Goal: Task Accomplishment & Management: Manage account settings

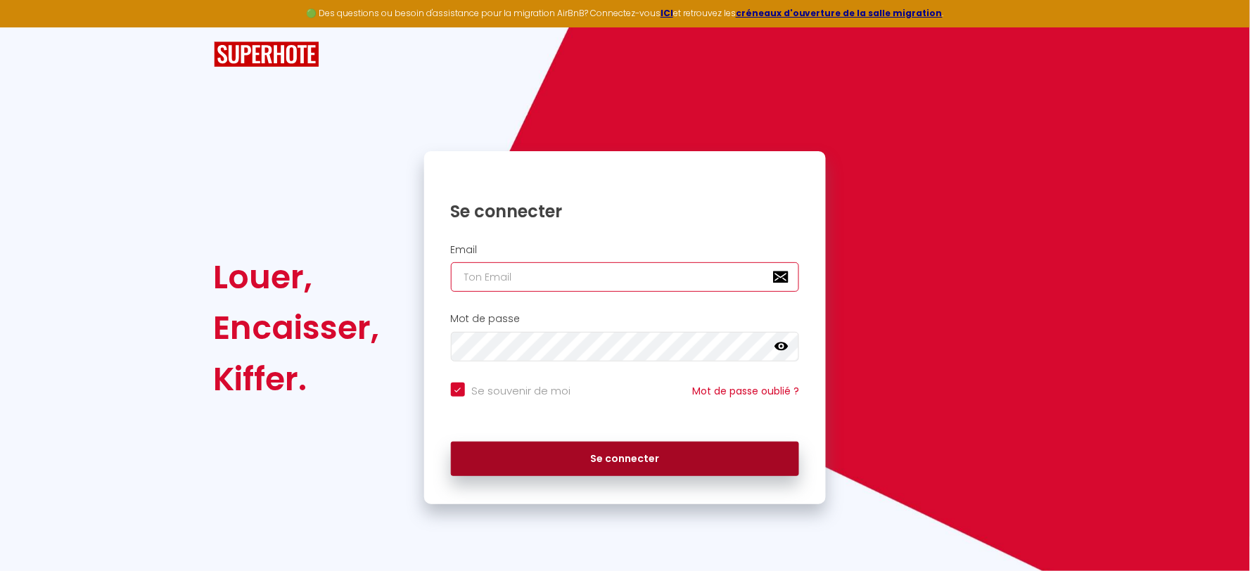
type input "[EMAIL_ADDRESS][DOMAIN_NAME]"
click at [623, 451] on button "Se connecter" at bounding box center [625, 459] width 349 height 35
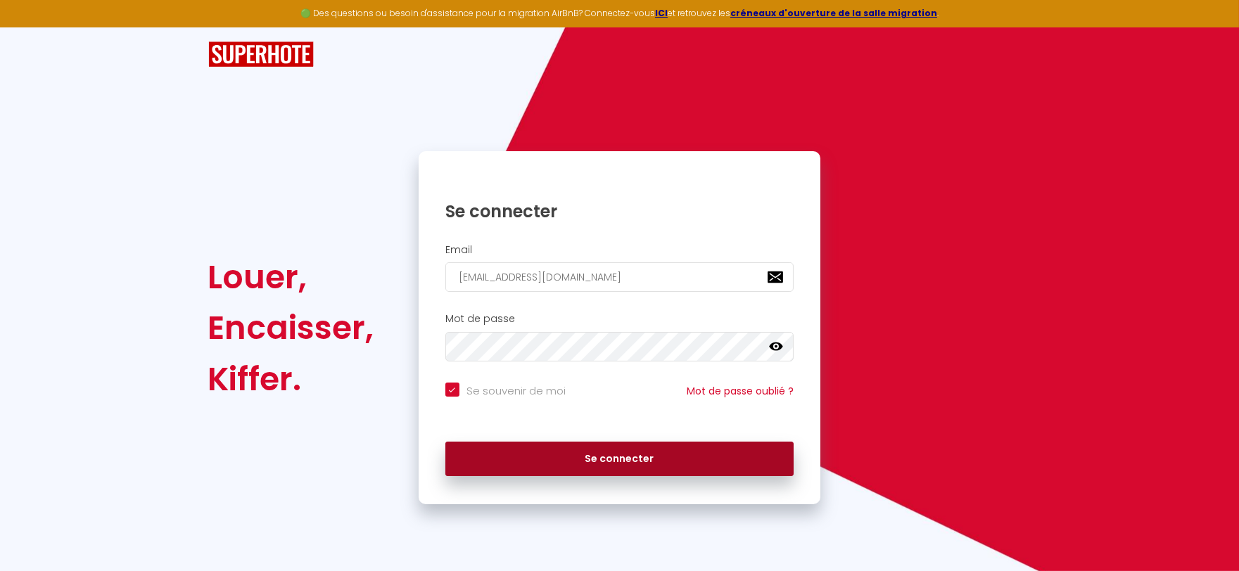
checkbox input "true"
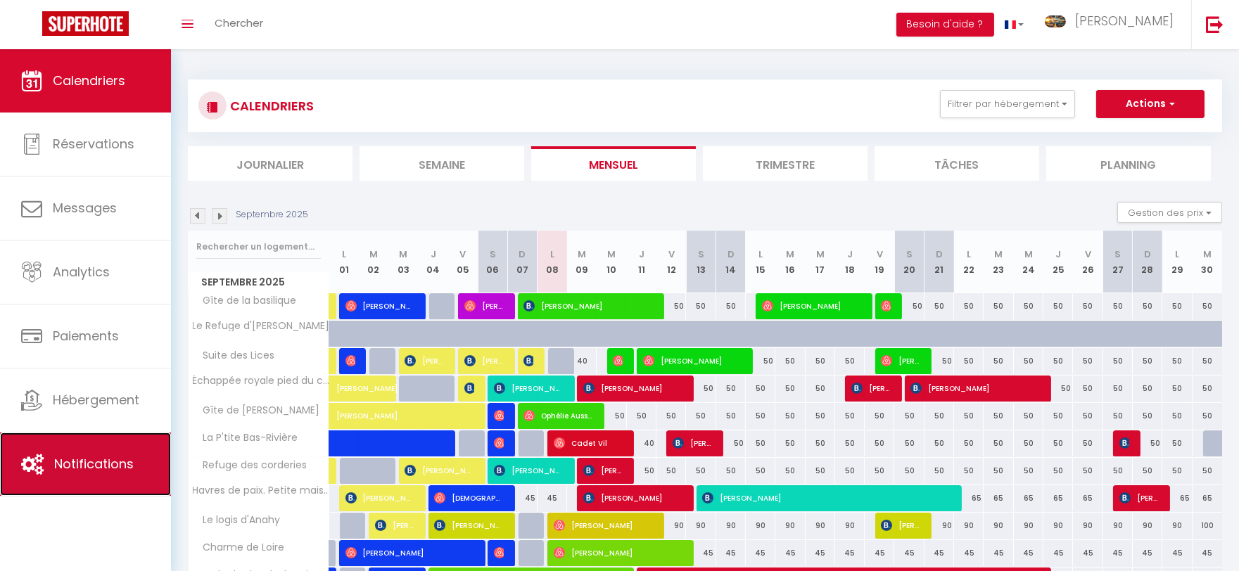
click at [120, 455] on span "Notifications" at bounding box center [93, 464] width 79 height 18
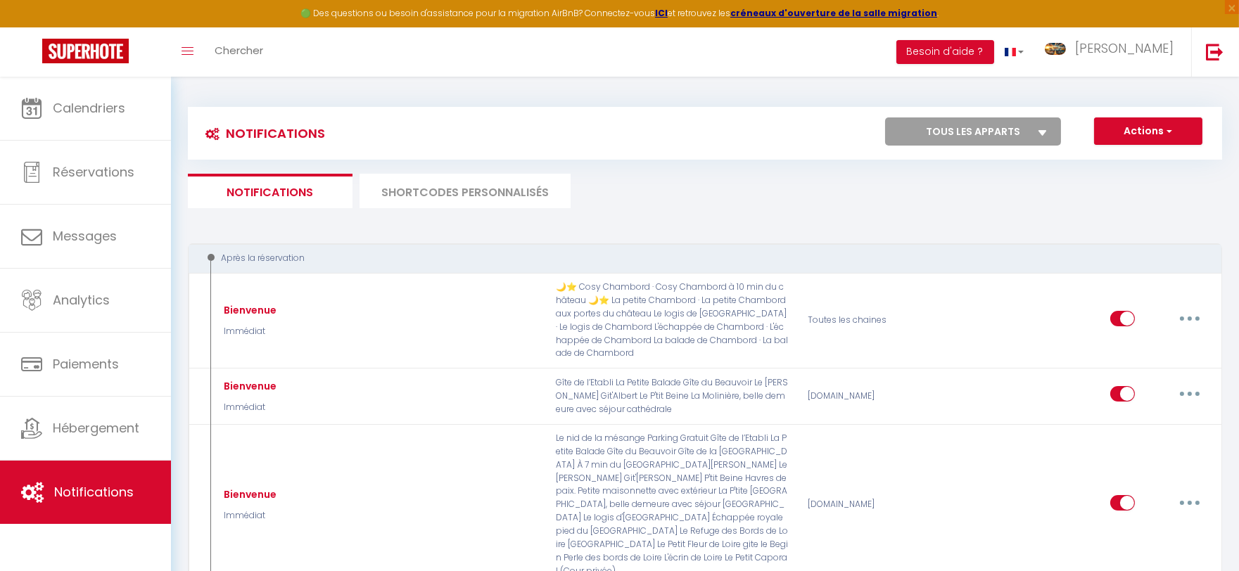
click at [432, 196] on li "SHORTCODES PERSONNALISÉS" at bounding box center [464, 191] width 211 height 34
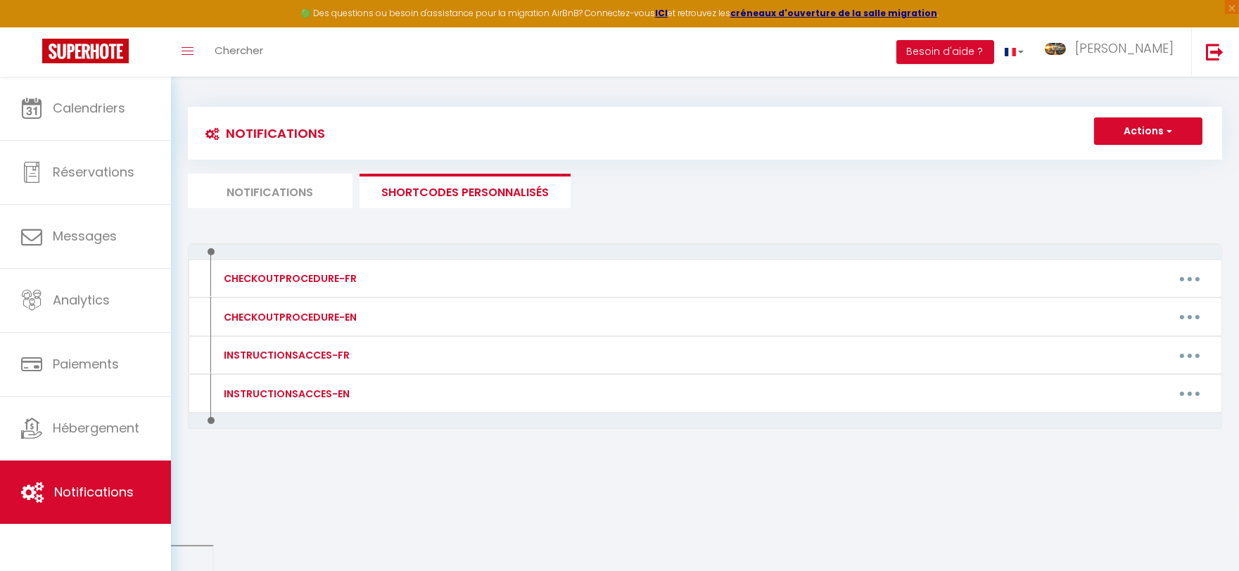
click at [305, 188] on li "Notifications" at bounding box center [270, 191] width 165 height 34
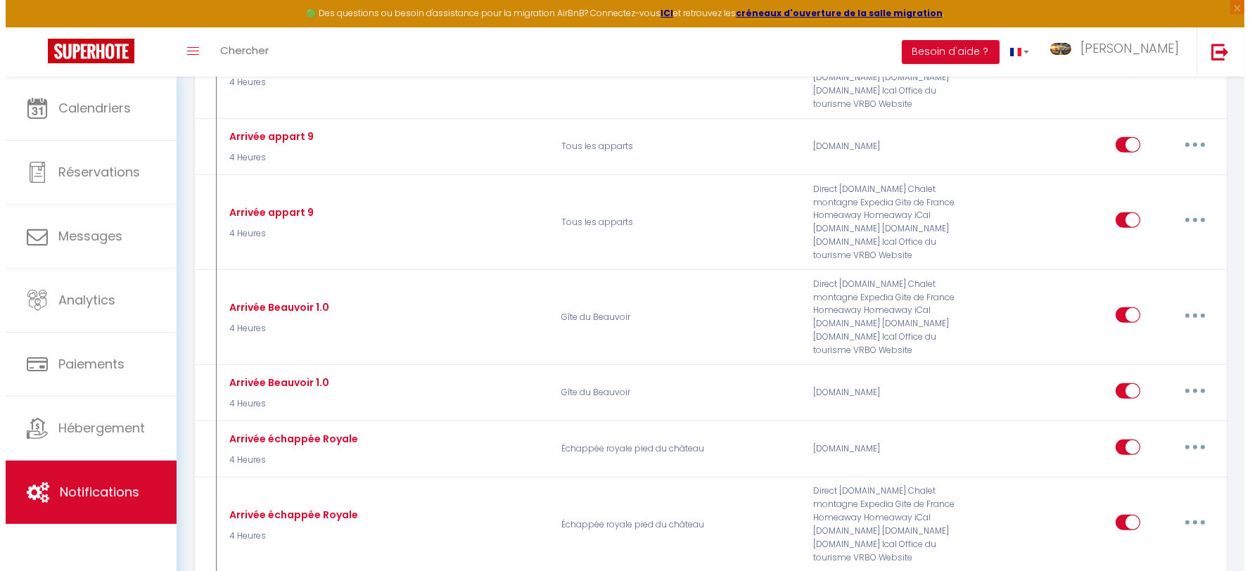
scroll to position [2500, 0]
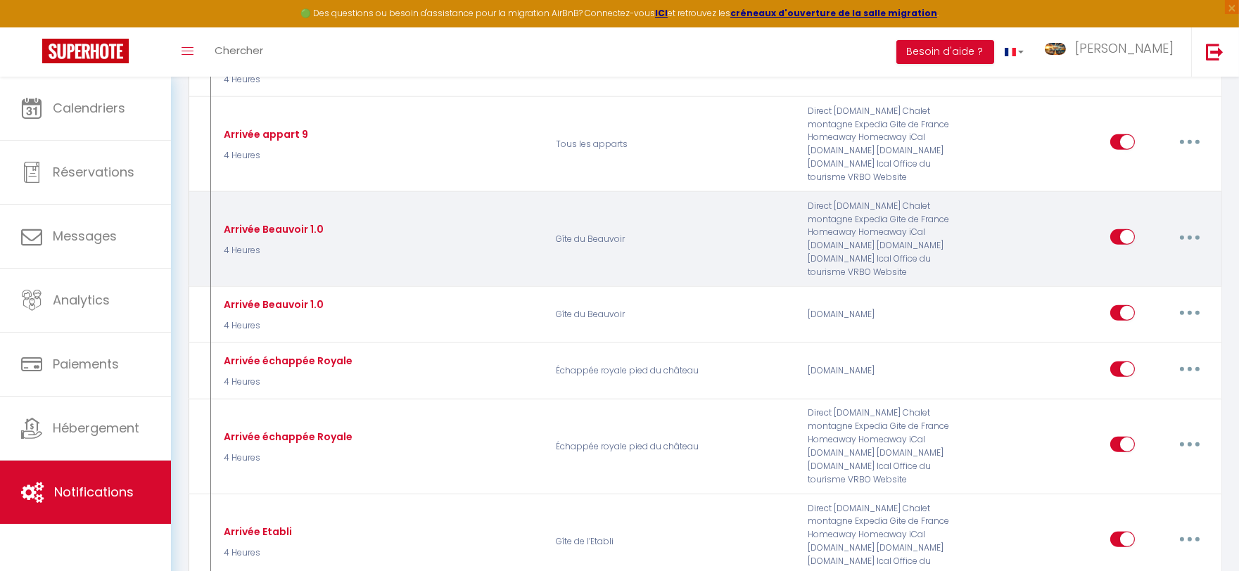
click at [1186, 241] on button "button" at bounding box center [1189, 237] width 39 height 23
drag, startPoint x: 1152, startPoint y: 269, endPoint x: 535, endPoint y: 268, distance: 617.5
click at [1152, 269] on link "Editer" at bounding box center [1153, 269] width 104 height 24
type input "Arrivée Beauvoir 1.0"
select select "3"
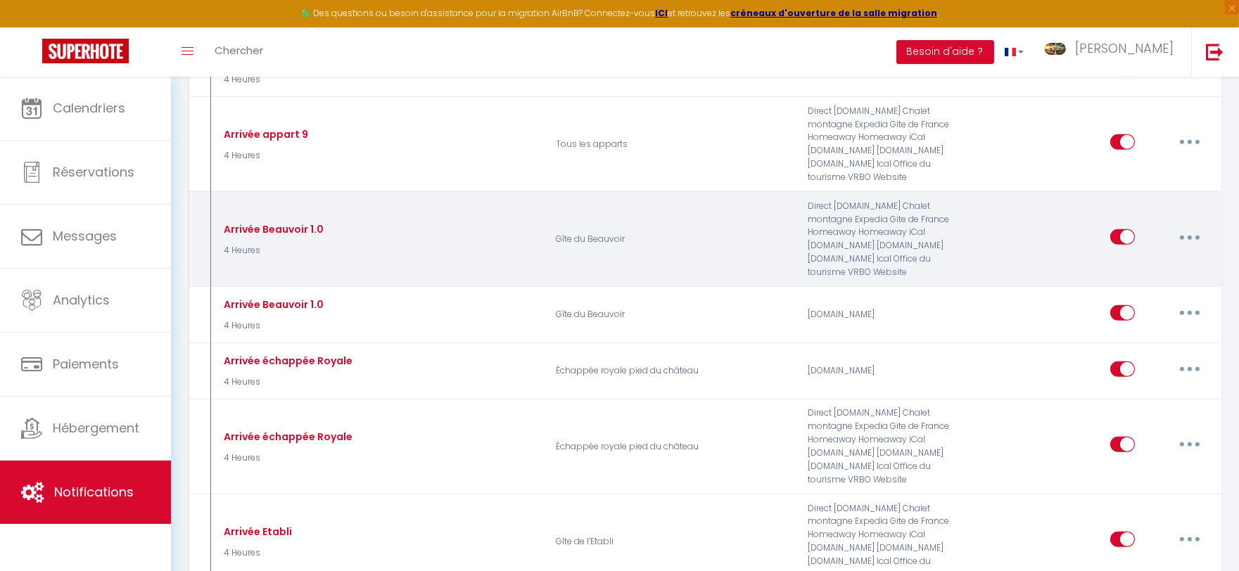
select select "4 Heures"
select select "if_deposit_is_paid"
checkbox input "true"
checkbox input "false"
checkbox input "true"
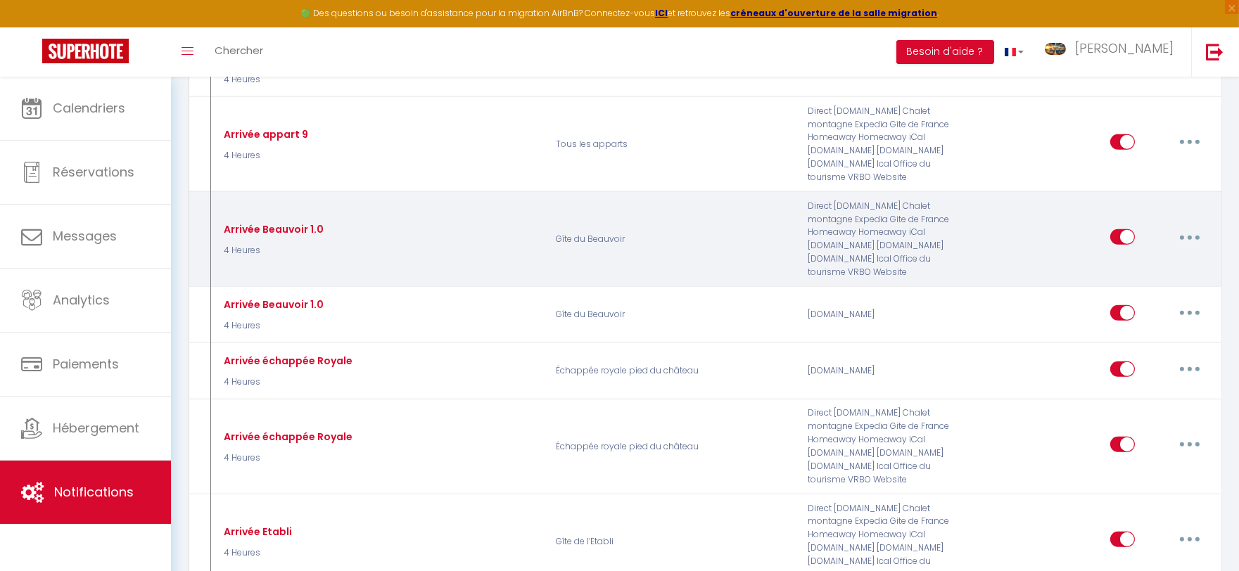
radio input "true"
type input "Arrivée Gîte du Beauvoir"
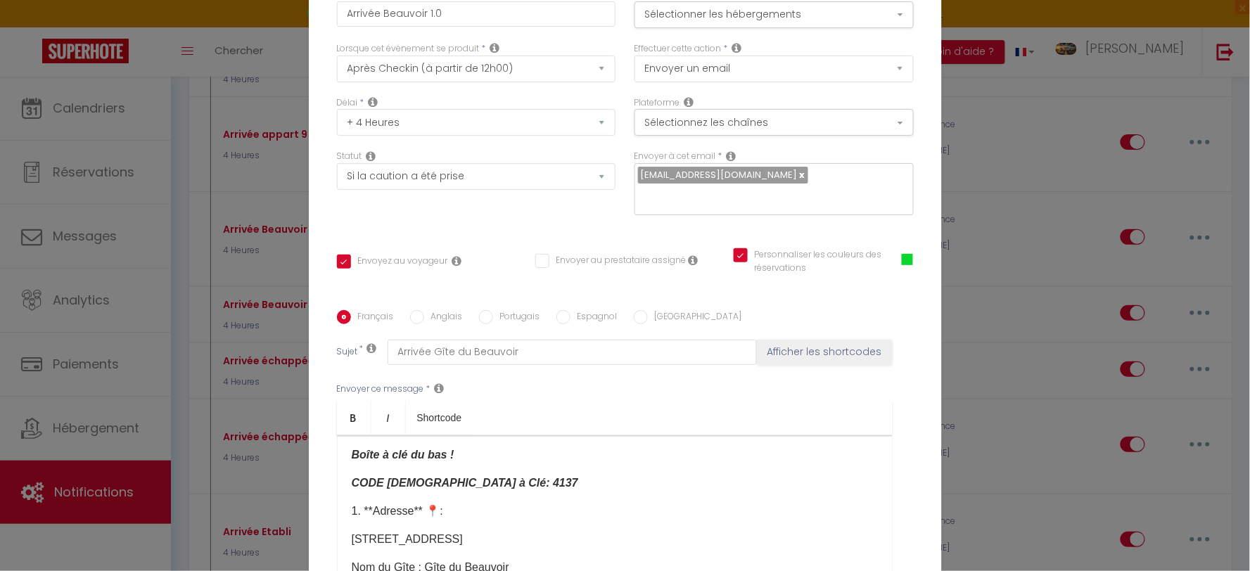
scroll to position [312, 0]
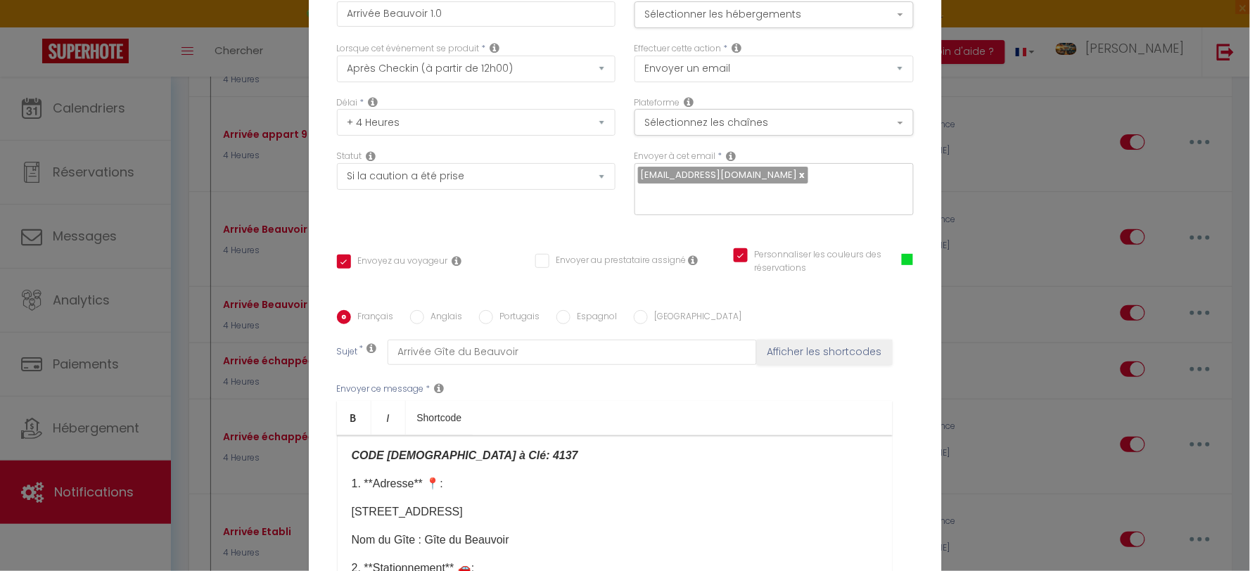
click at [475, 461] on em "CODE [DEMOGRAPHIC_DATA] à Clé: 4137" at bounding box center [465, 455] width 226 height 12
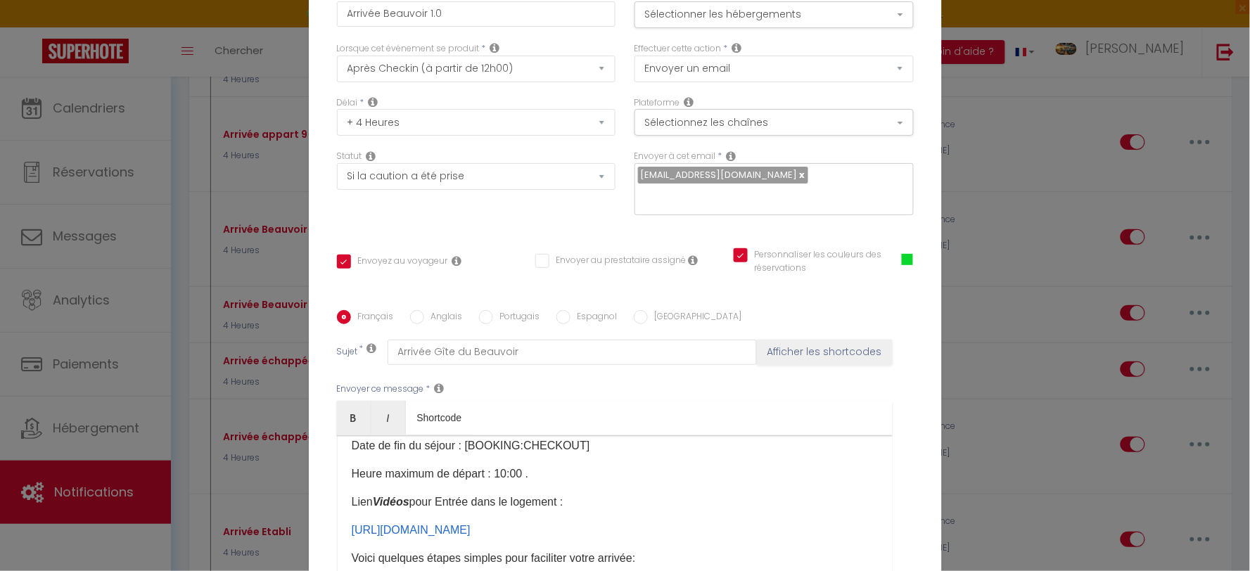
drag, startPoint x: 495, startPoint y: 452, endPoint x: 468, endPoint y: 507, distance: 62.0
click at [468, 507] on div "**Procédure d'Arrivée 🏠✨** Bonjour [GUEST:FIRST_NAME] Nous sommes ravis de vous…" at bounding box center [615, 505] width 556 height 141
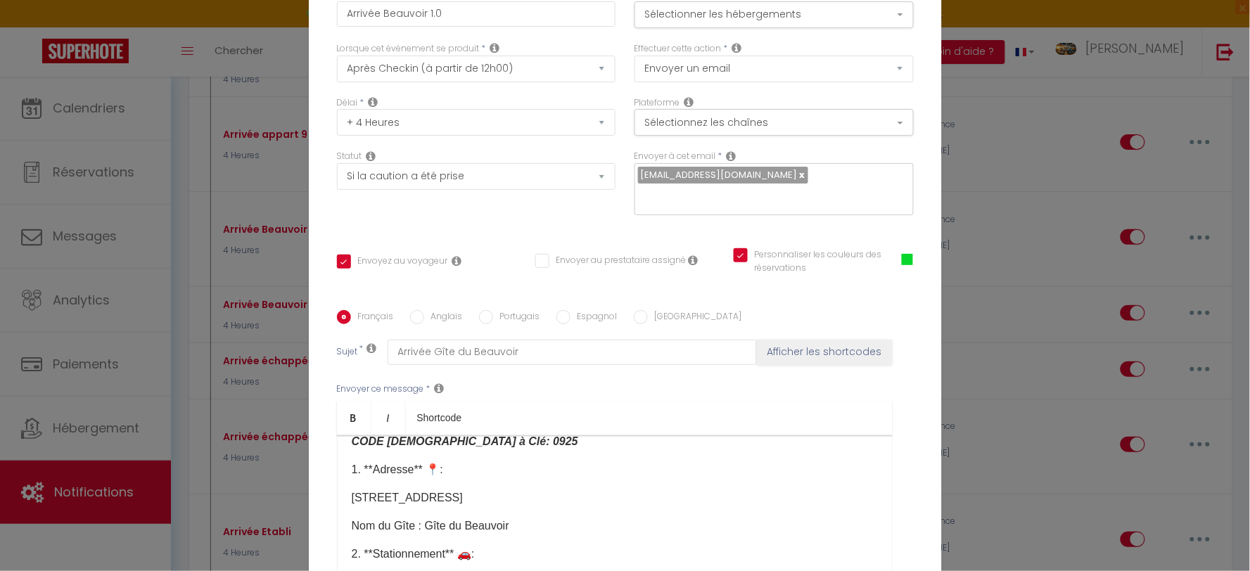
scroll to position [310, 0]
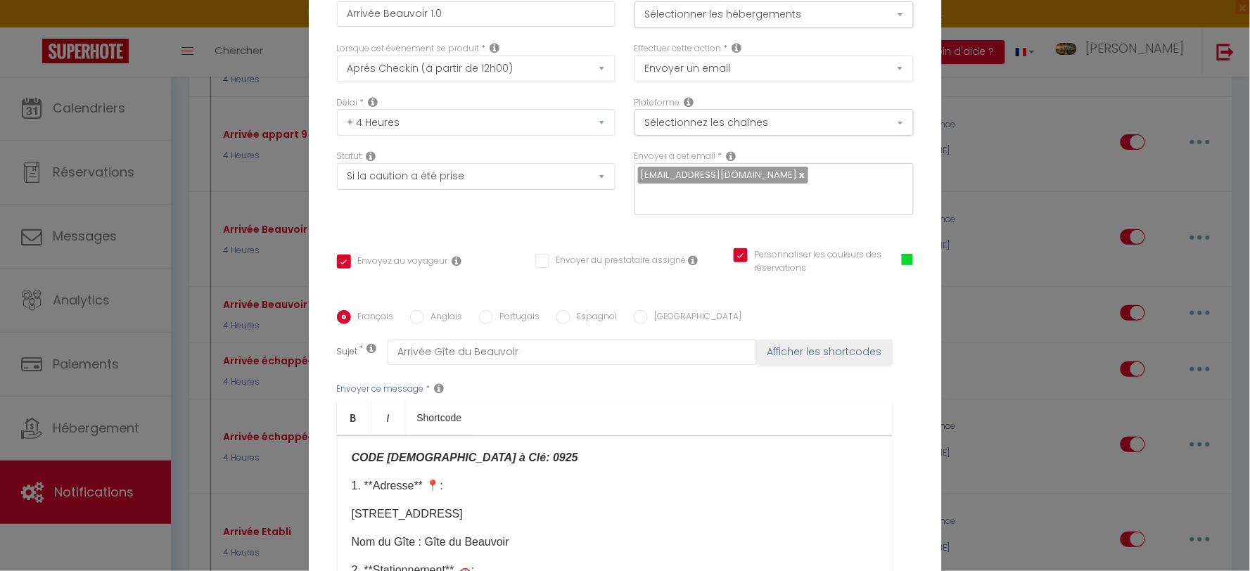
click at [523, 523] on p "[STREET_ADDRESS]​" at bounding box center [615, 514] width 526 height 17
drag, startPoint x: 497, startPoint y: 535, endPoint x: 343, endPoint y: 529, distance: 153.4
click at [343, 529] on div "**Procédure d'Arrivée 🏠✨** Bonjour [GUEST:FIRST_NAME] Nous sommes ravis de vous…" at bounding box center [615, 505] width 556 height 141
drag, startPoint x: 350, startPoint y: 418, endPoint x: 383, endPoint y: 449, distance: 44.8
click at [350, 418] on icon "Bold" at bounding box center [353, 417] width 11 height 11
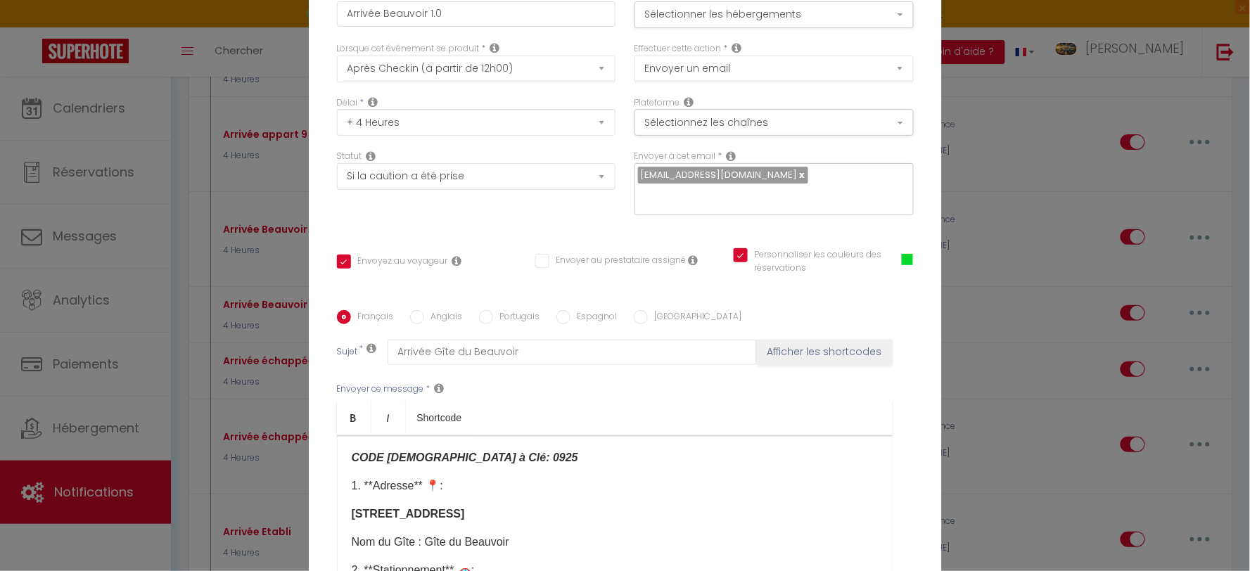
click at [539, 542] on div "**Procédure d'Arrivée 🏠✨** Bonjour [GUEST:FIRST_NAME] Nous sommes ravis de vous…" at bounding box center [615, 505] width 556 height 141
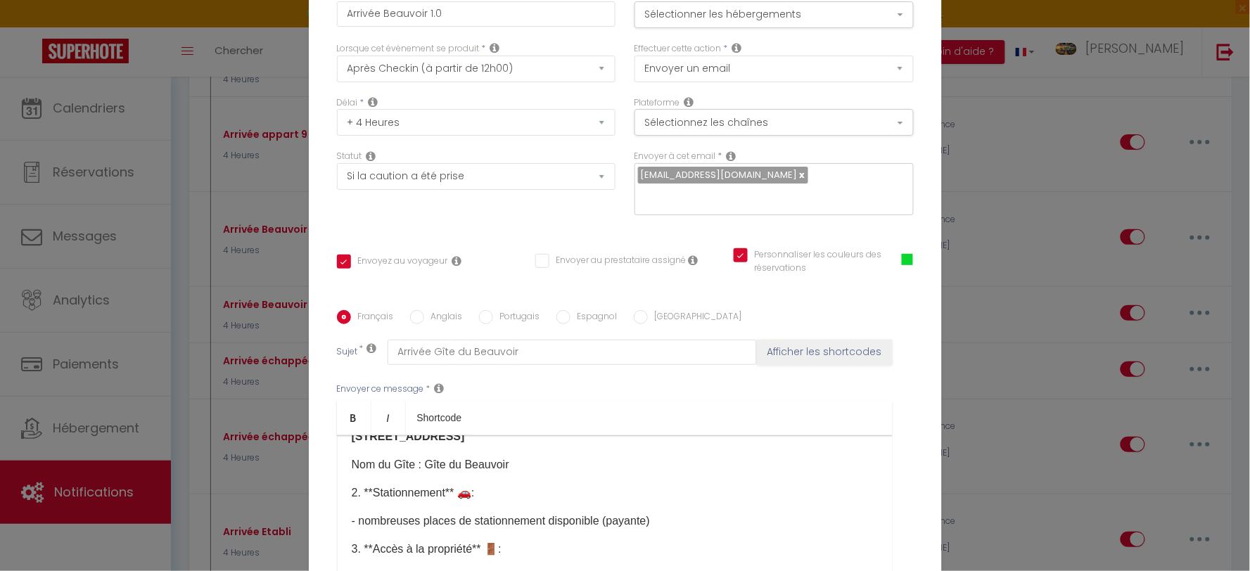
scroll to position [388, 0]
drag, startPoint x: 524, startPoint y: 481, endPoint x: 422, endPoint y: 478, distance: 102.0
click at [422, 473] on p "Nom du Gîte : Gîte du Beauvoir​" at bounding box center [615, 464] width 526 height 17
click at [357, 413] on link "Bold" at bounding box center [354, 418] width 34 height 34
click at [535, 498] on div "**Procédure d'Arrivée 🏠✨** Bonjour [GUEST:FIRST_NAME] Nous sommes ravis de vous…" at bounding box center [615, 505] width 556 height 141
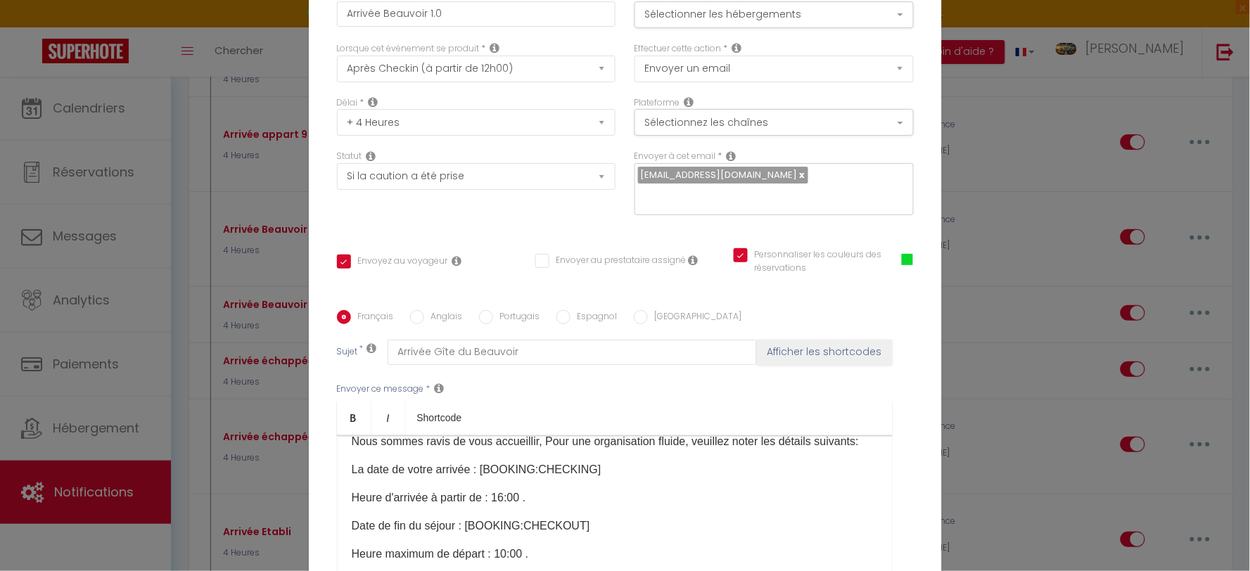
scroll to position [72, 0]
drag, startPoint x: 542, startPoint y: 547, endPoint x: 493, endPoint y: 551, distance: 49.4
click at [493, 551] on p "Heure maximum de départ : 10:00 ." at bounding box center [615, 555] width 526 height 17
click at [359, 414] on link "Bold" at bounding box center [354, 418] width 34 height 34
drag, startPoint x: 524, startPoint y: 501, endPoint x: 493, endPoint y: 498, distance: 31.1
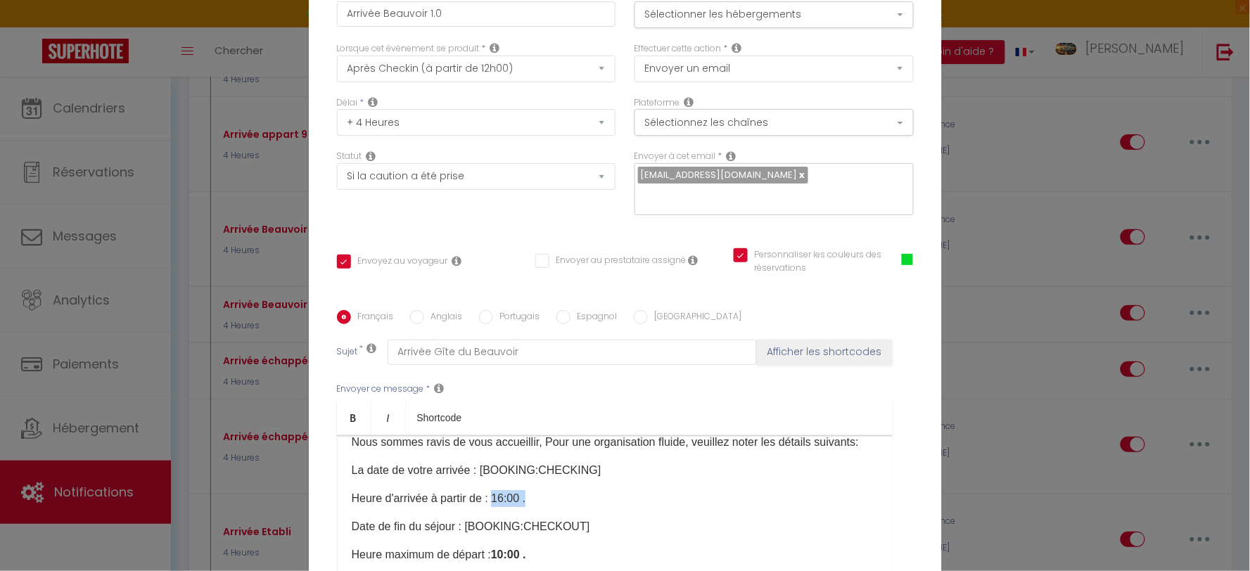
click at [493, 498] on p "Heure d'arrivée à partir de : 16:00 ." at bounding box center [615, 498] width 526 height 17
click at [352, 418] on icon "Bold" at bounding box center [353, 417] width 11 height 11
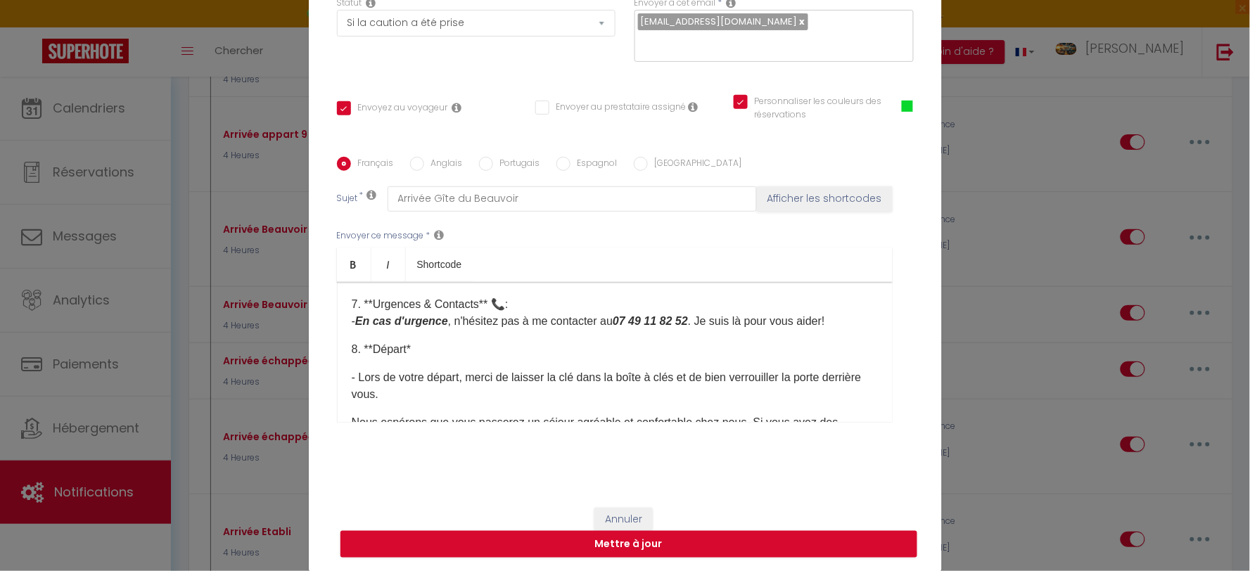
scroll to position [1010, 0]
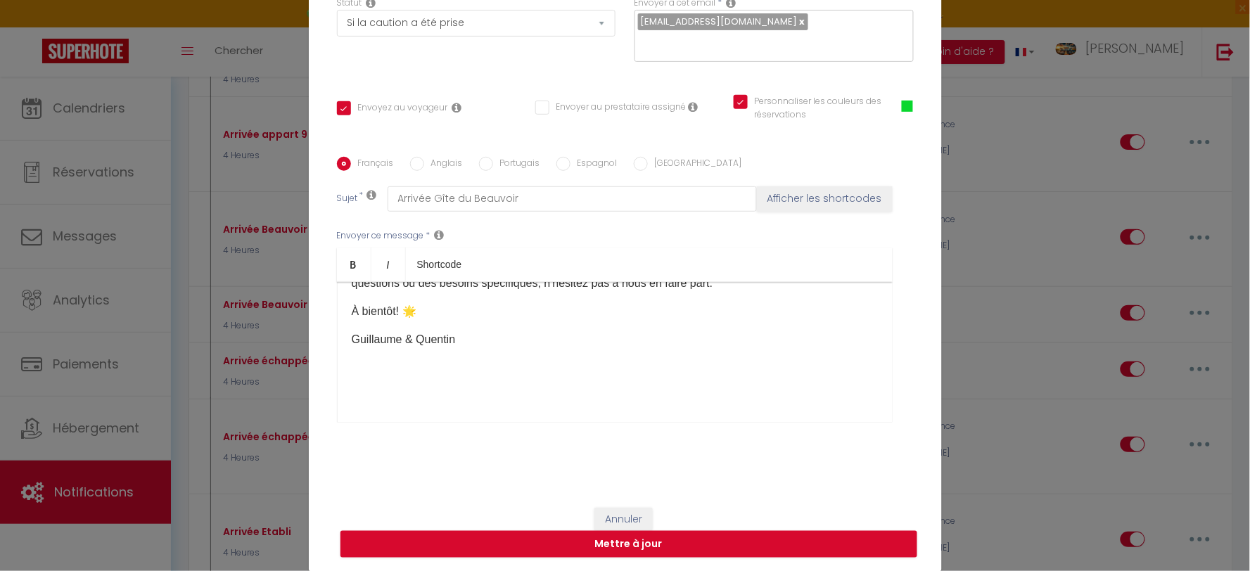
click at [412, 157] on input "Anglais" at bounding box center [417, 164] width 14 height 14
radio input "true"
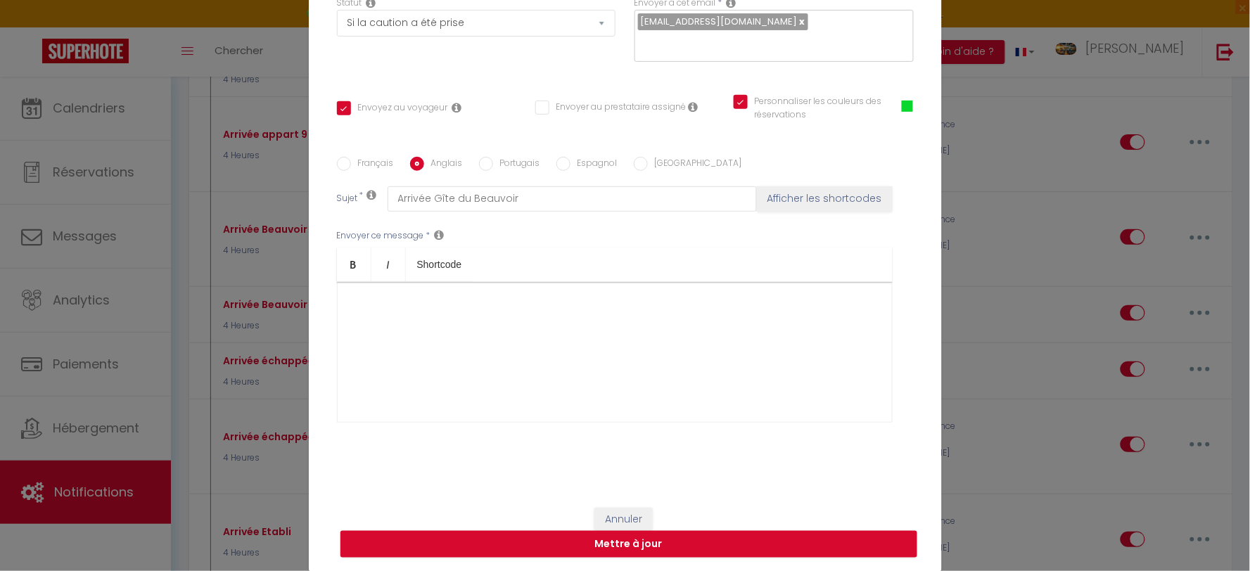
checkbox input "true"
checkbox input "false"
checkbox input "true"
click at [468, 160] on div "Français Anglais Portugais Espagnol [GEOGRAPHIC_DATA]" at bounding box center [625, 164] width 577 height 15
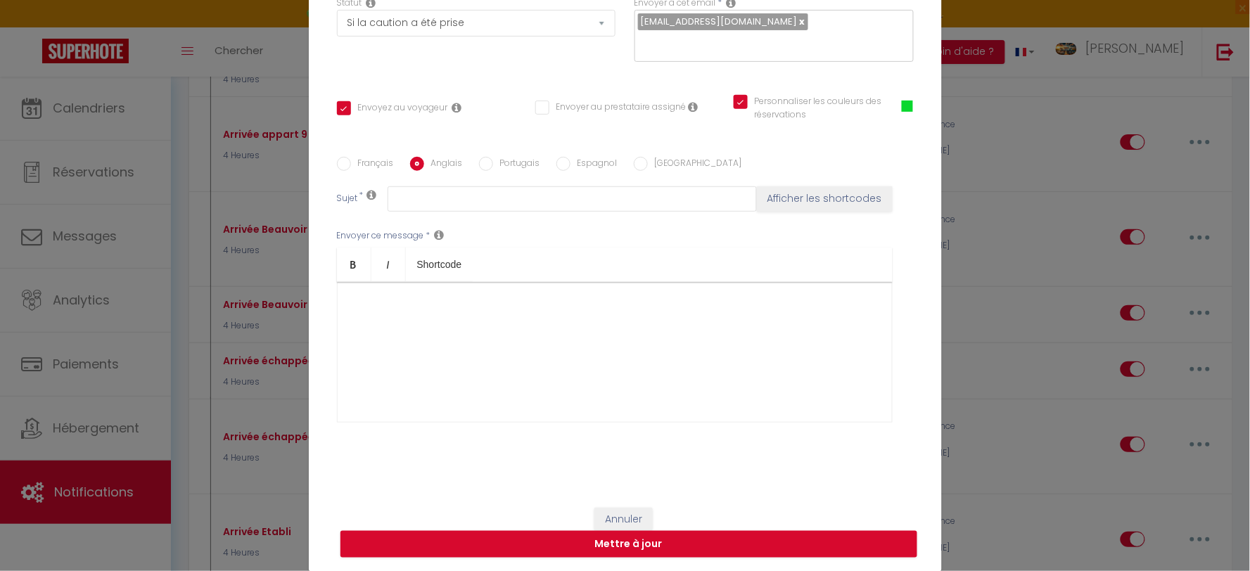
click at [481, 165] on input "Portugais" at bounding box center [486, 164] width 14 height 14
radio input "true"
checkbox input "true"
checkbox input "false"
checkbox input "true"
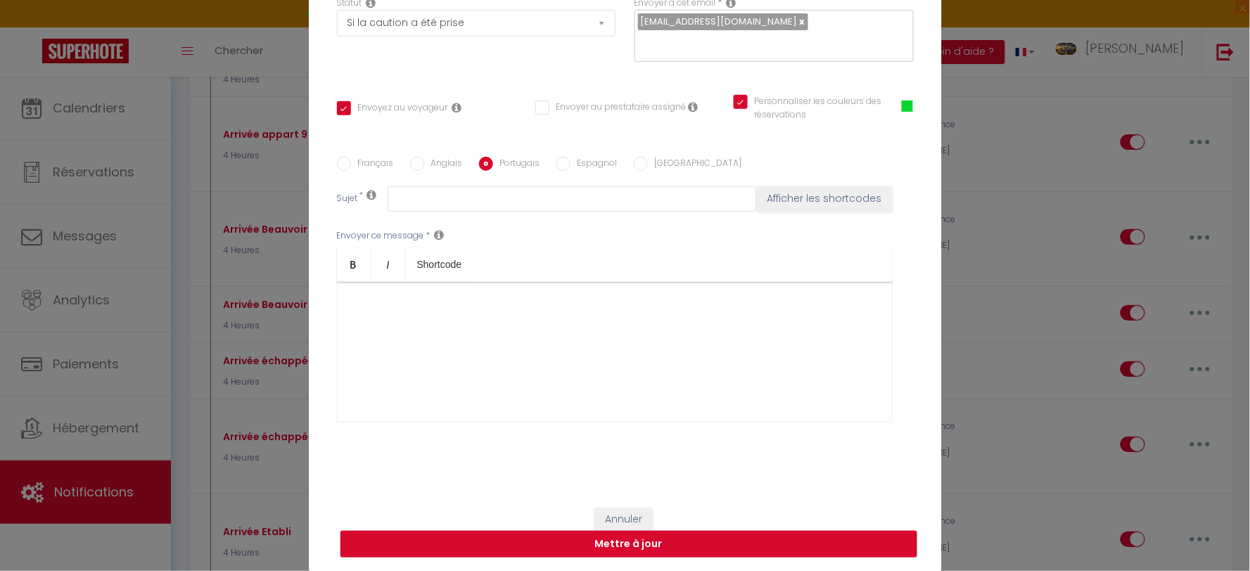
click at [556, 162] on input "Espagnol" at bounding box center [563, 164] width 14 height 14
radio input "true"
checkbox input "true"
checkbox input "false"
checkbox input "true"
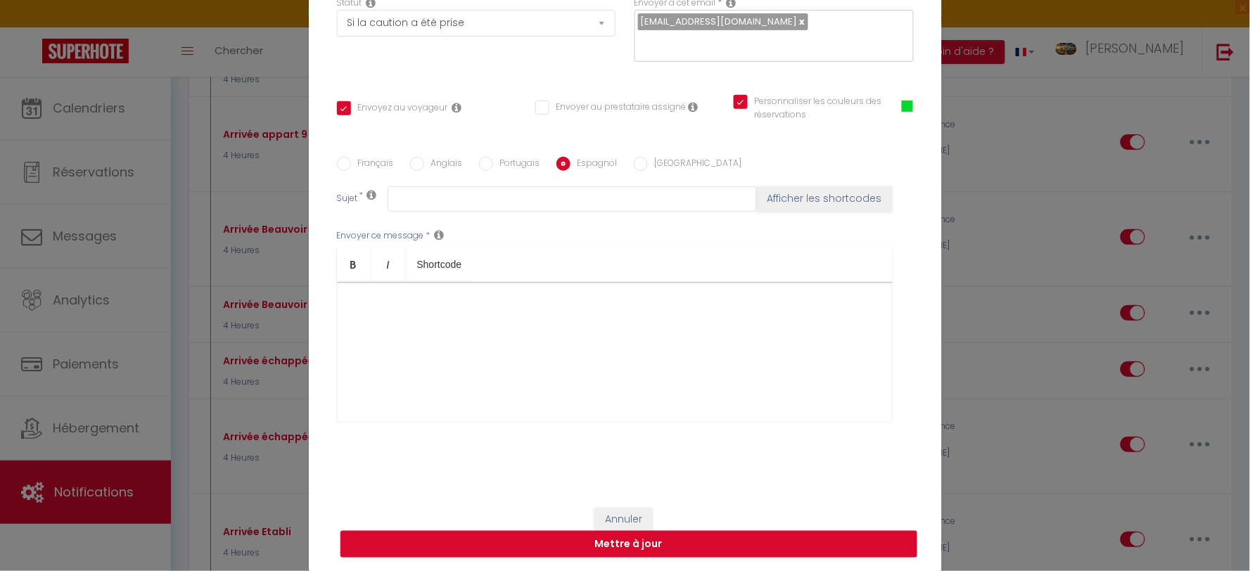
click at [634, 167] on input "[GEOGRAPHIC_DATA]" at bounding box center [641, 164] width 14 height 14
radio input "true"
checkbox input "true"
checkbox input "false"
checkbox input "true"
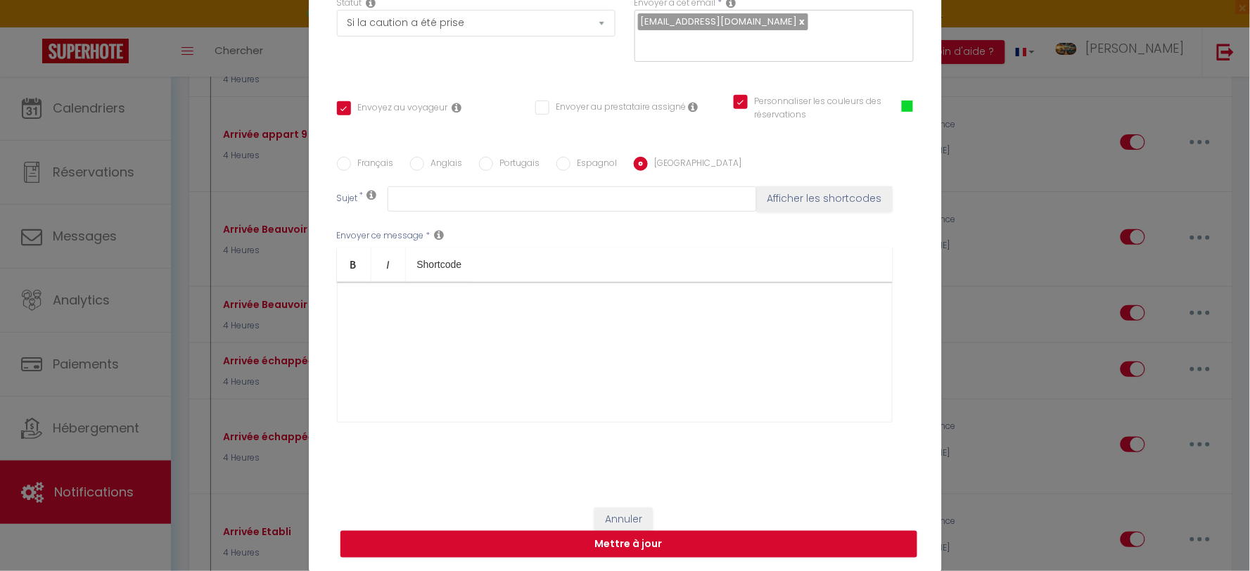
click at [363, 162] on label "Français" at bounding box center [372, 164] width 43 height 15
click at [351, 162] on input "Français" at bounding box center [344, 164] width 14 height 14
radio input "true"
checkbox input "true"
checkbox input "false"
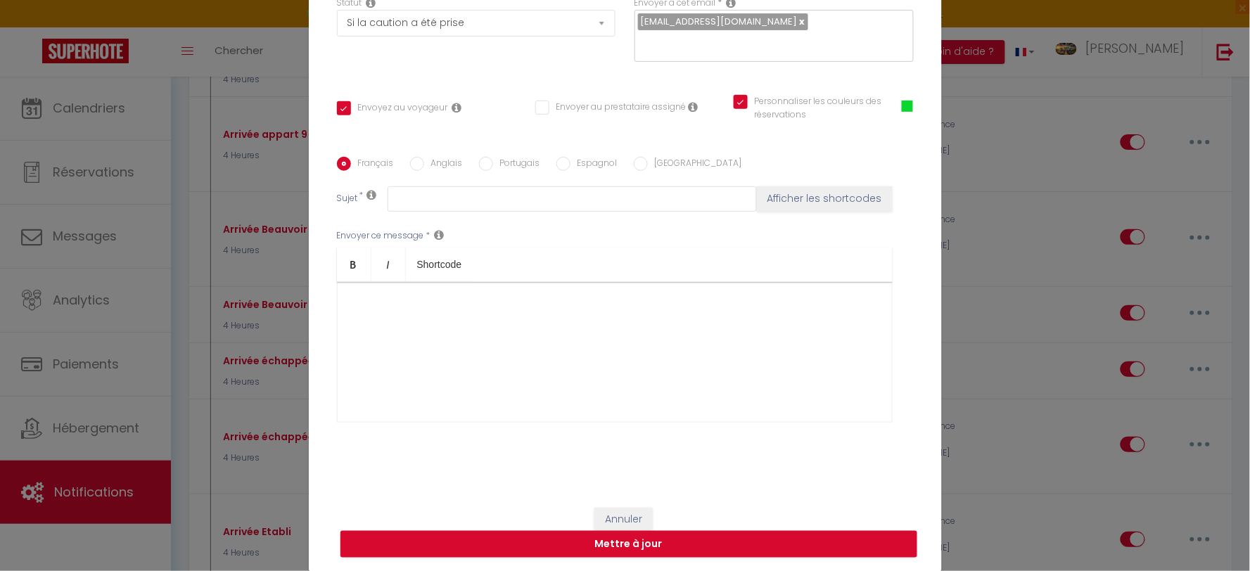
checkbox input "true"
type input "Arrivée Gîte du Beauvoir"
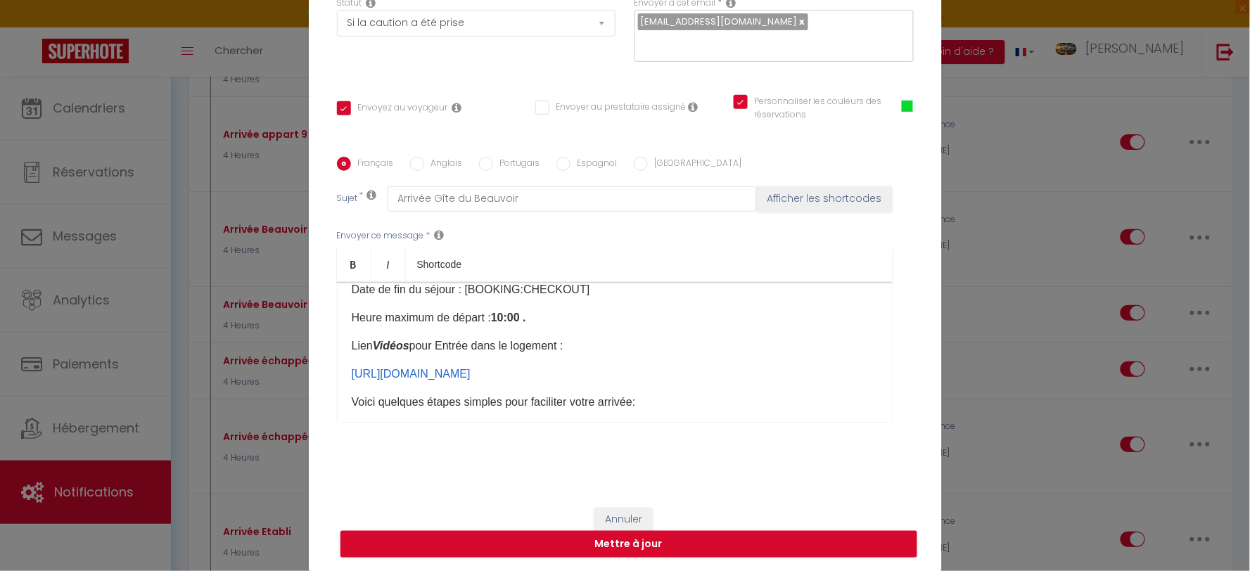
scroll to position [234, 0]
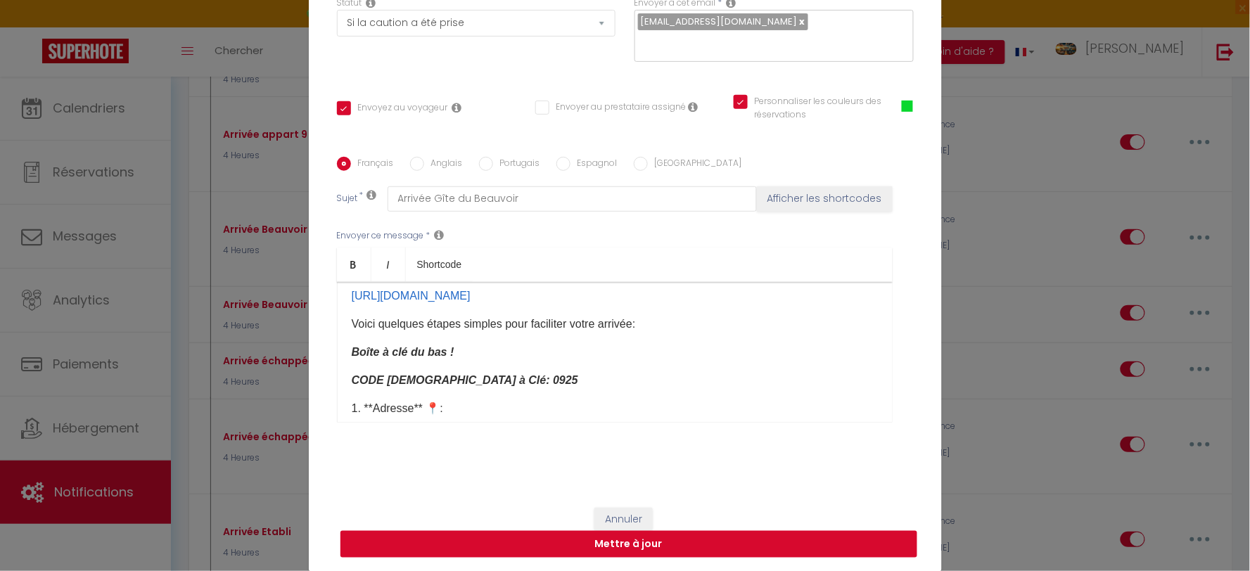
click at [646, 544] on button "Mettre à jour" at bounding box center [628, 544] width 577 height 27
checkbox input "true"
checkbox input "false"
checkbox input "true"
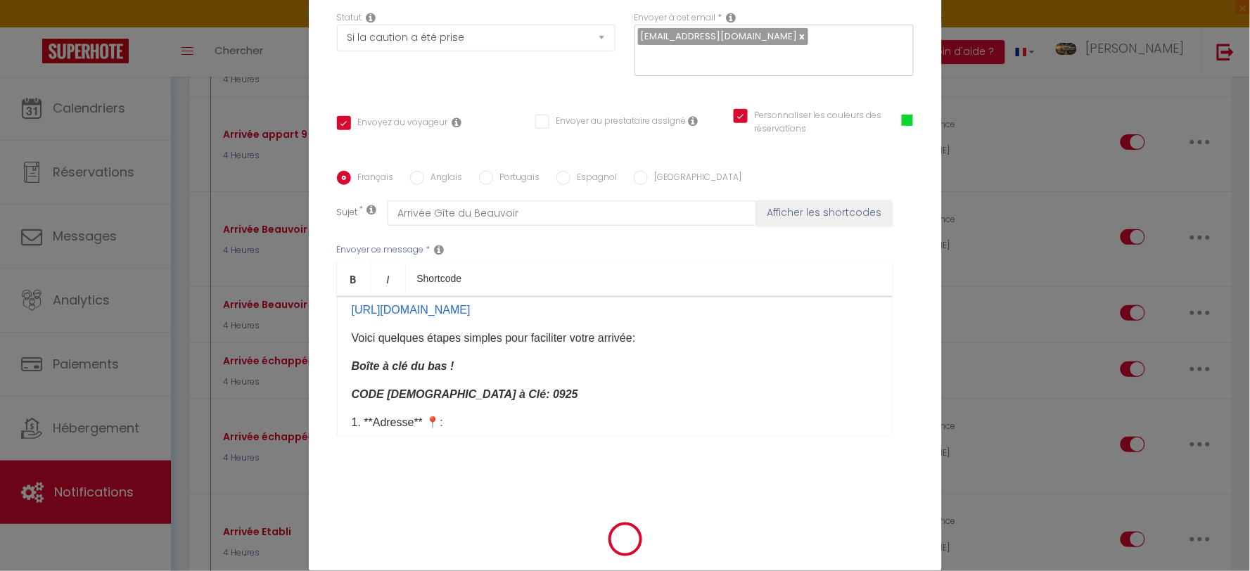
scroll to position [146, 0]
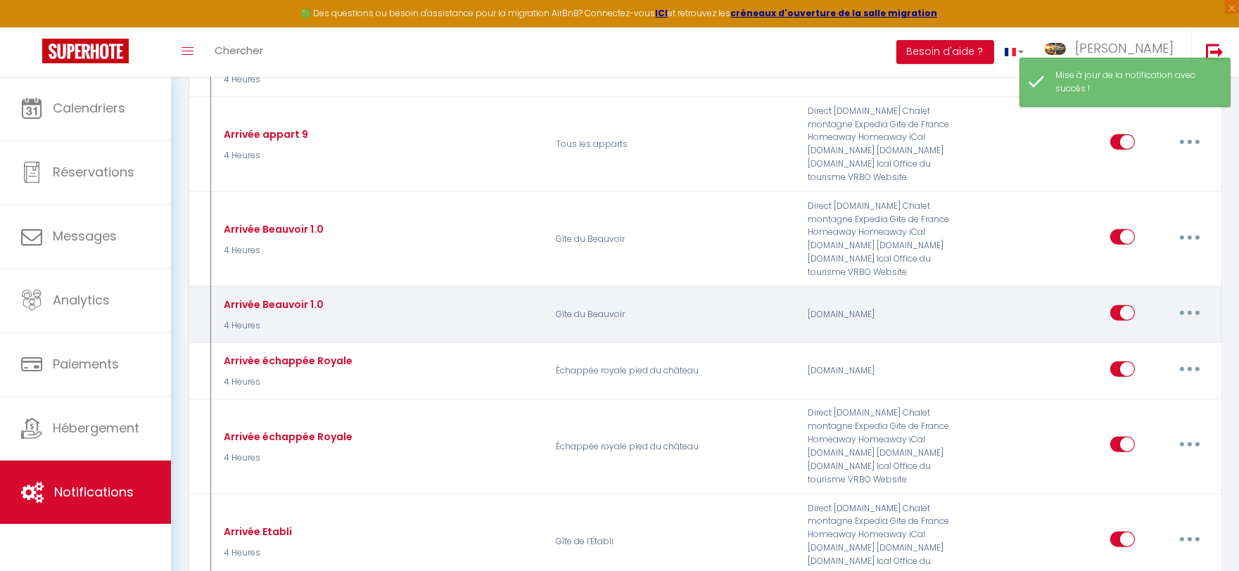
click at [1183, 320] on button "button" at bounding box center [1189, 313] width 39 height 23
click at [1139, 356] on link "Editer" at bounding box center [1153, 345] width 104 height 24
type input "Arrivée Beauvoir 1.0"
select select "3"
select select "4 Heures"
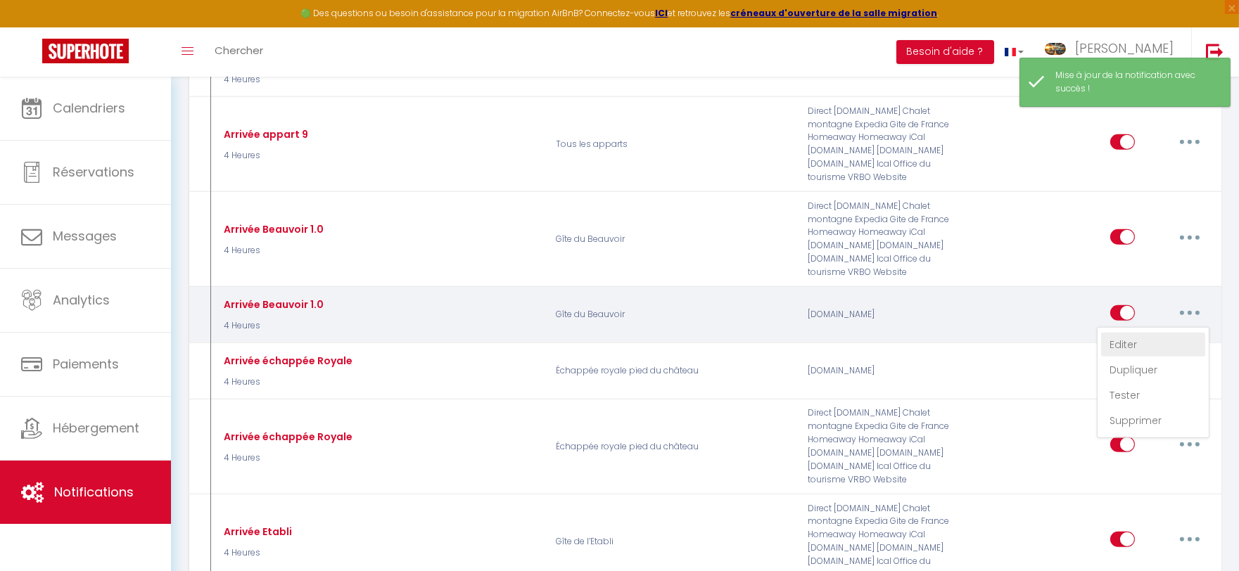
select select "if_booking_is_paid"
checkbox input "true"
checkbox input "false"
checkbox input "true"
radio input "true"
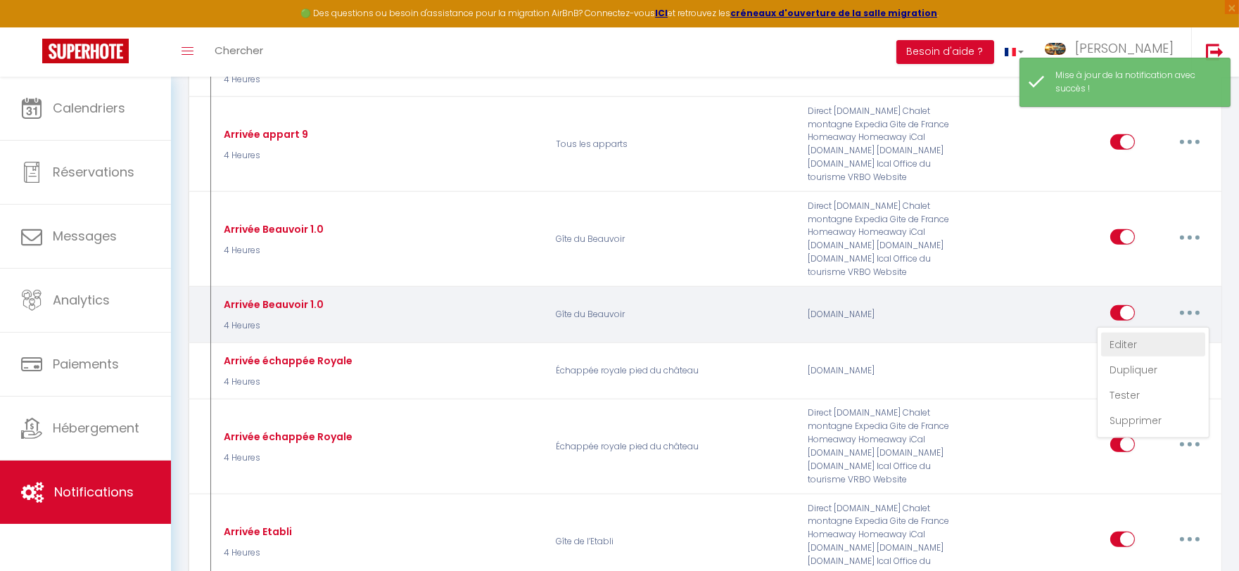
type input "Arrivée Gîte du Beauvoir"
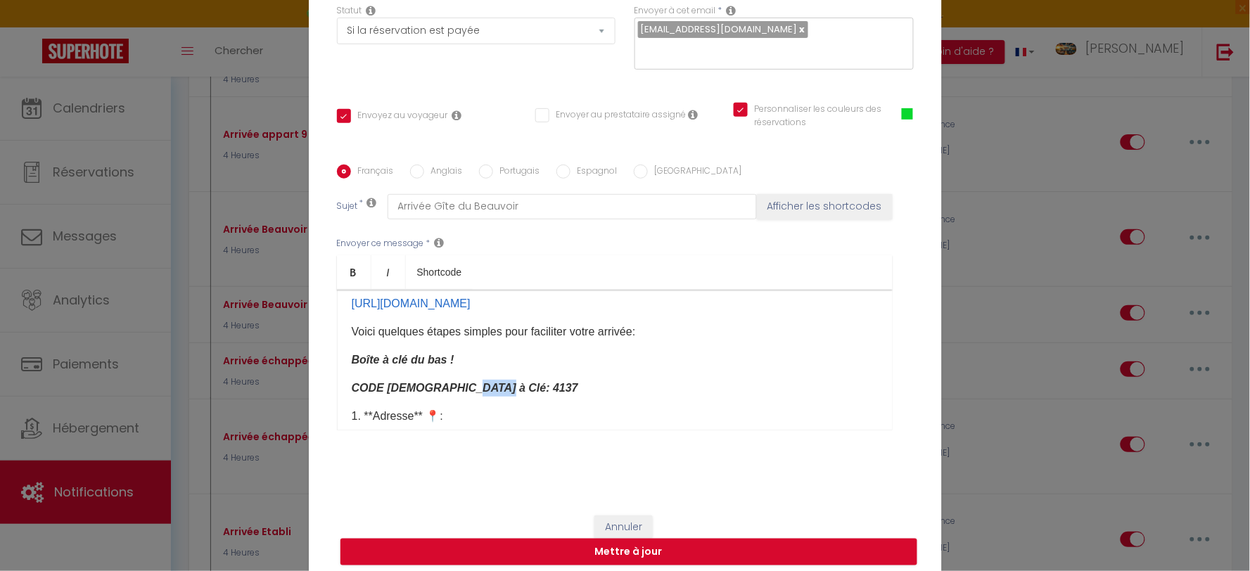
drag, startPoint x: 478, startPoint y: 399, endPoint x: 449, endPoint y: 402, distance: 29.7
click at [449, 397] on p "CODE [DEMOGRAPHIC_DATA] à Clé: 4137" at bounding box center [615, 388] width 526 height 17
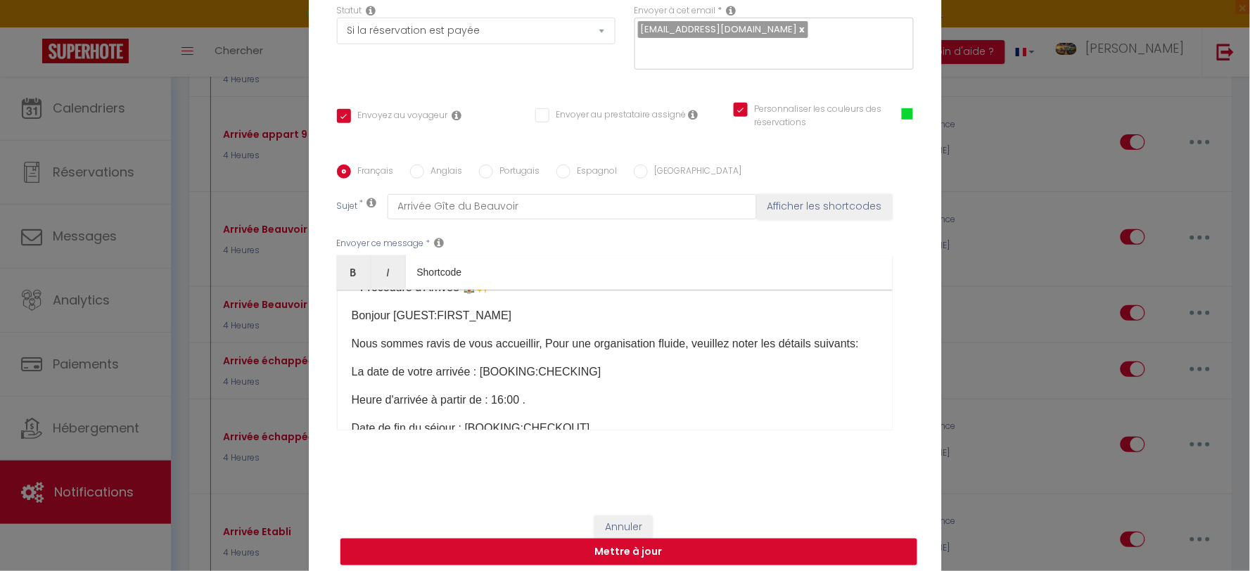
scroll to position [0, 0]
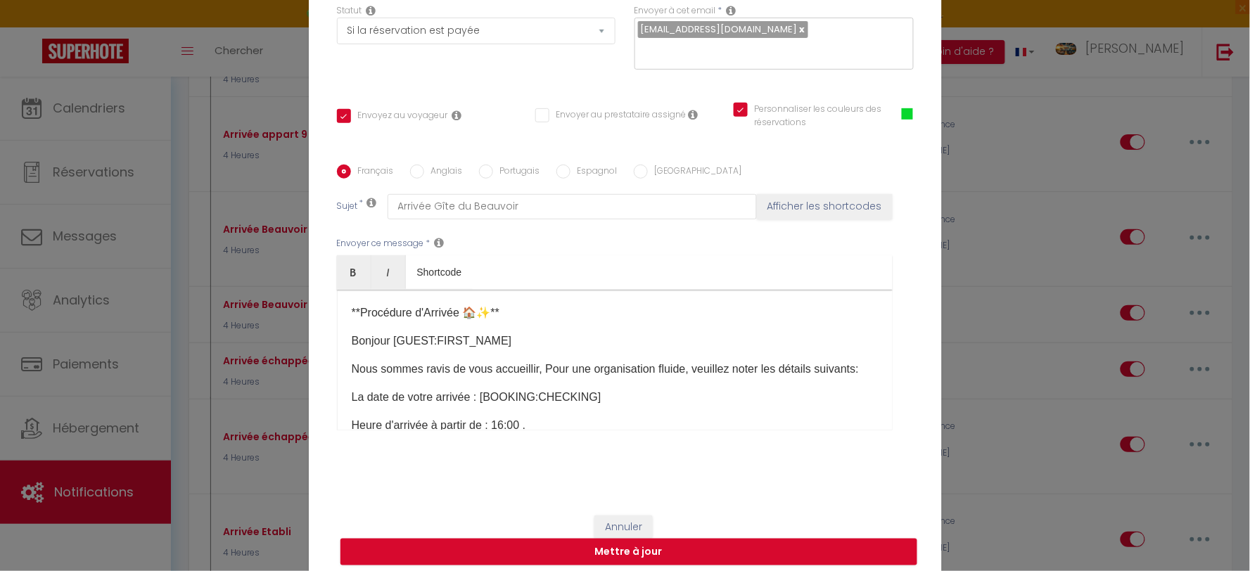
click at [410, 169] on input "Anglais" at bounding box center [417, 172] width 14 height 14
radio input "true"
checkbox input "true"
checkbox input "false"
checkbox input "true"
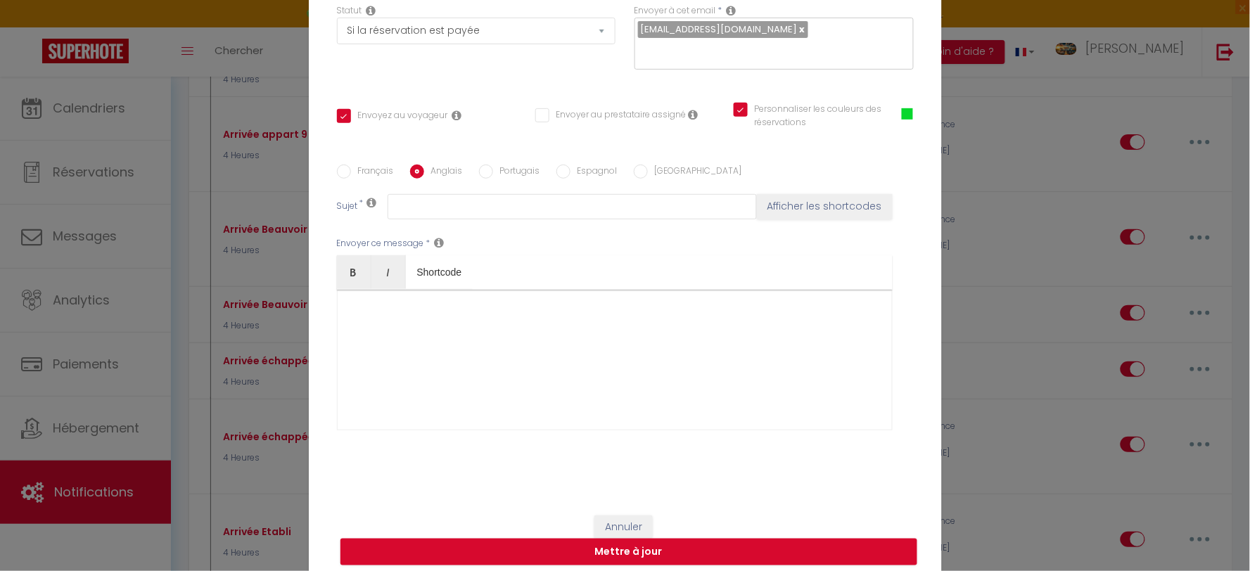
click at [509, 171] on label "Portugais" at bounding box center [516, 172] width 47 height 15
click at [493, 171] on input "Portugais" at bounding box center [486, 172] width 14 height 14
radio input "true"
checkbox input "true"
checkbox input "false"
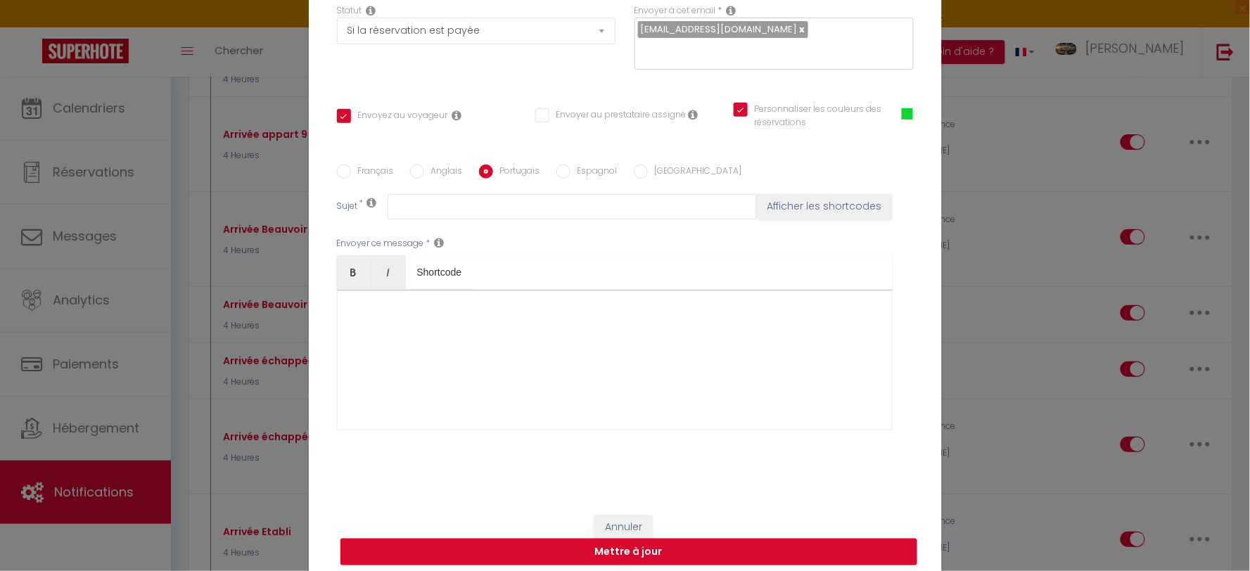
checkbox input "true"
click at [556, 171] on input "Espagnol" at bounding box center [563, 172] width 14 height 14
radio input "true"
checkbox input "true"
checkbox input "false"
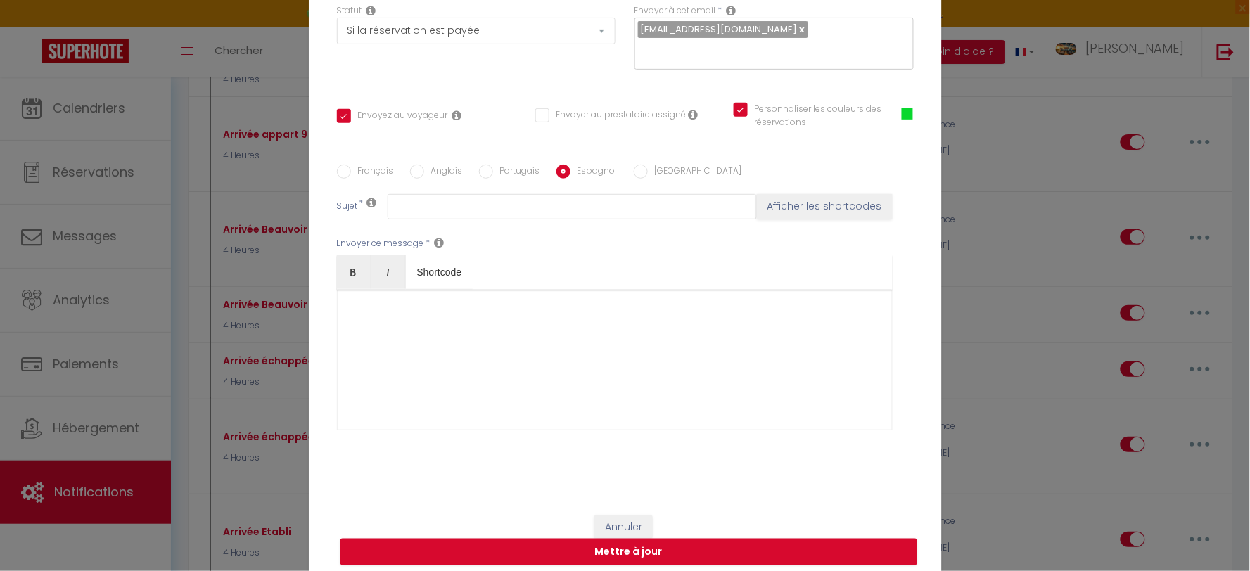
checkbox input "true"
click at [648, 173] on label "[GEOGRAPHIC_DATA]" at bounding box center [695, 172] width 94 height 15
click at [645, 173] on input "[GEOGRAPHIC_DATA]" at bounding box center [641, 172] width 14 height 14
radio input "true"
checkbox input "true"
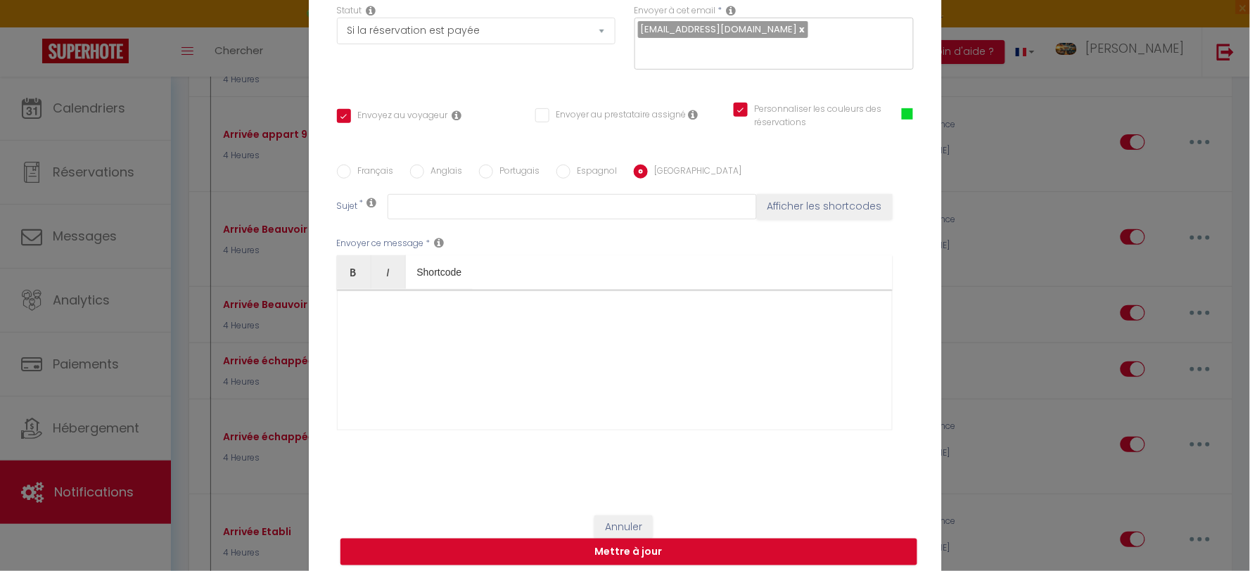
checkbox input "false"
checkbox input "true"
click at [354, 165] on label "Français" at bounding box center [372, 172] width 43 height 15
click at [351, 165] on input "Français" at bounding box center [344, 172] width 14 height 14
radio input "true"
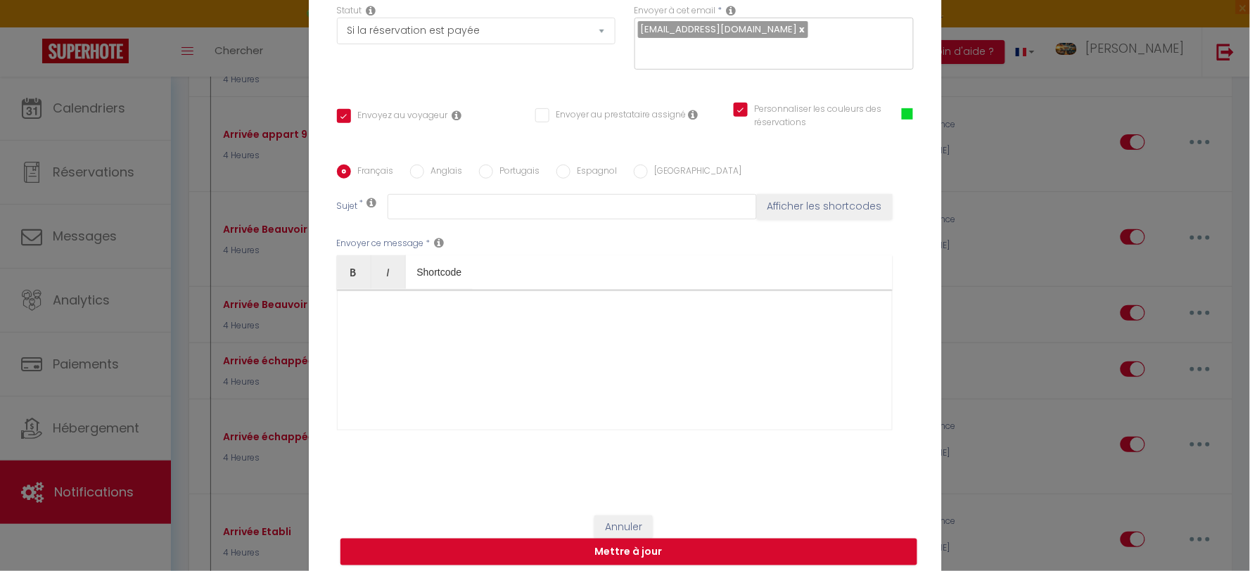
checkbox input "true"
checkbox input "false"
checkbox input "true"
type input "Arrivée Gîte du Beauvoir"
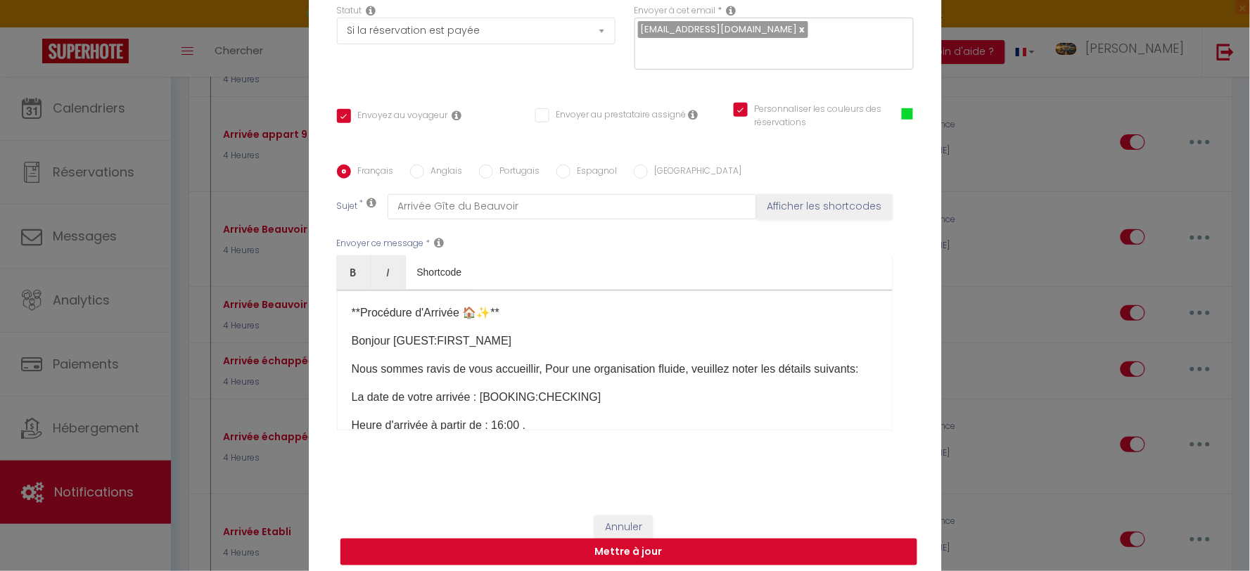
click at [610, 551] on button "Mettre à jour" at bounding box center [628, 552] width 577 height 27
checkbox input "true"
checkbox input "false"
checkbox input "true"
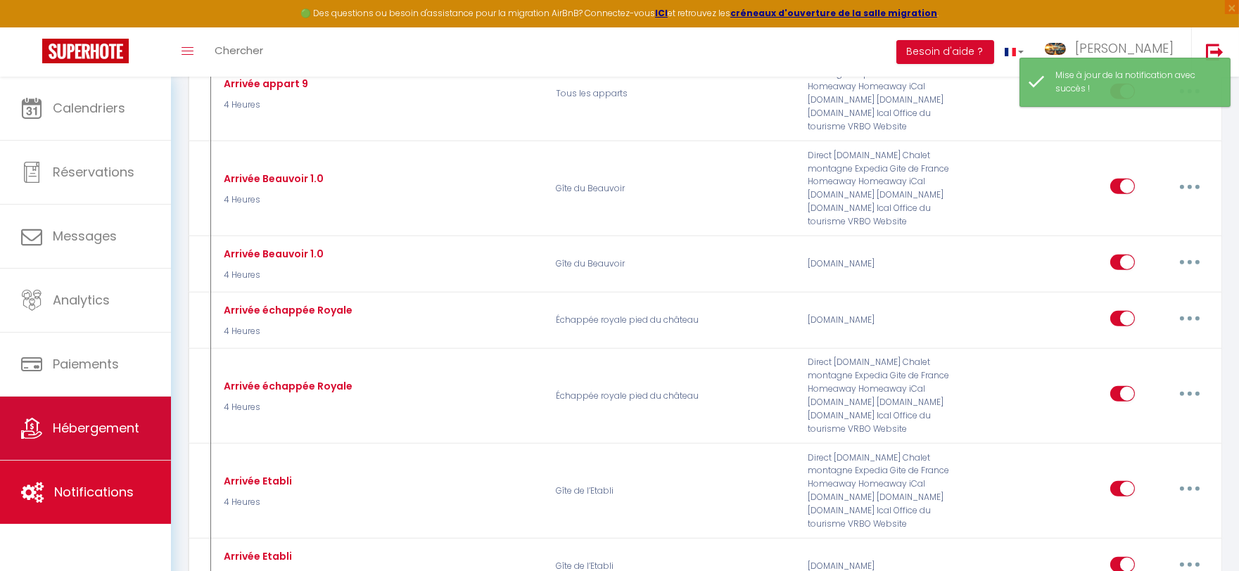
scroll to position [2579, 0]
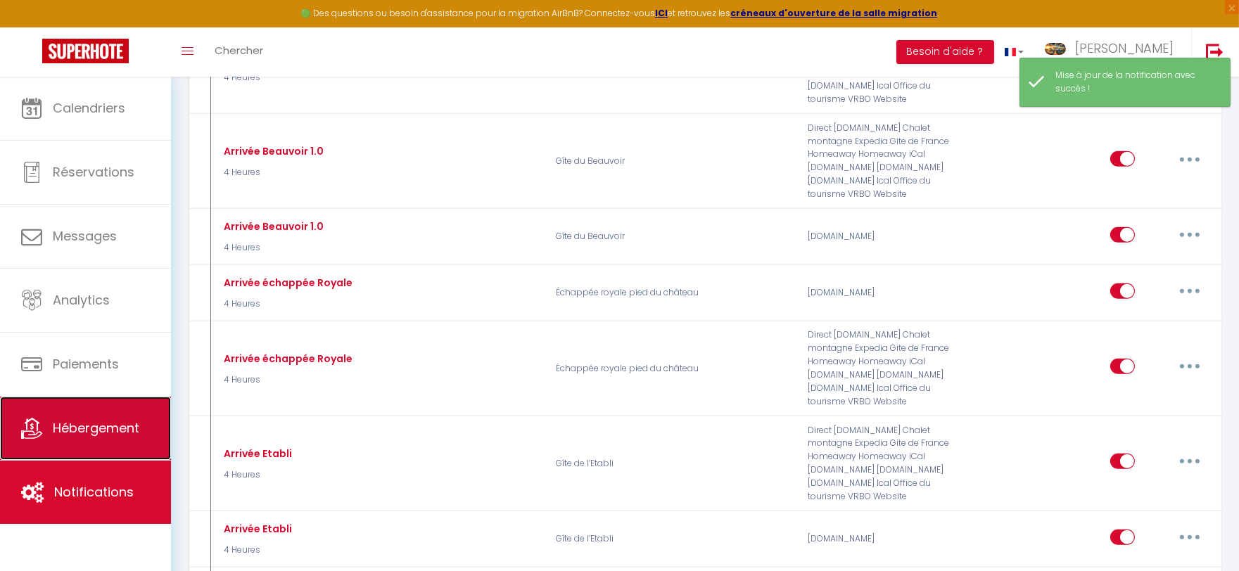
click at [114, 420] on span "Hébergement" at bounding box center [96, 428] width 87 height 18
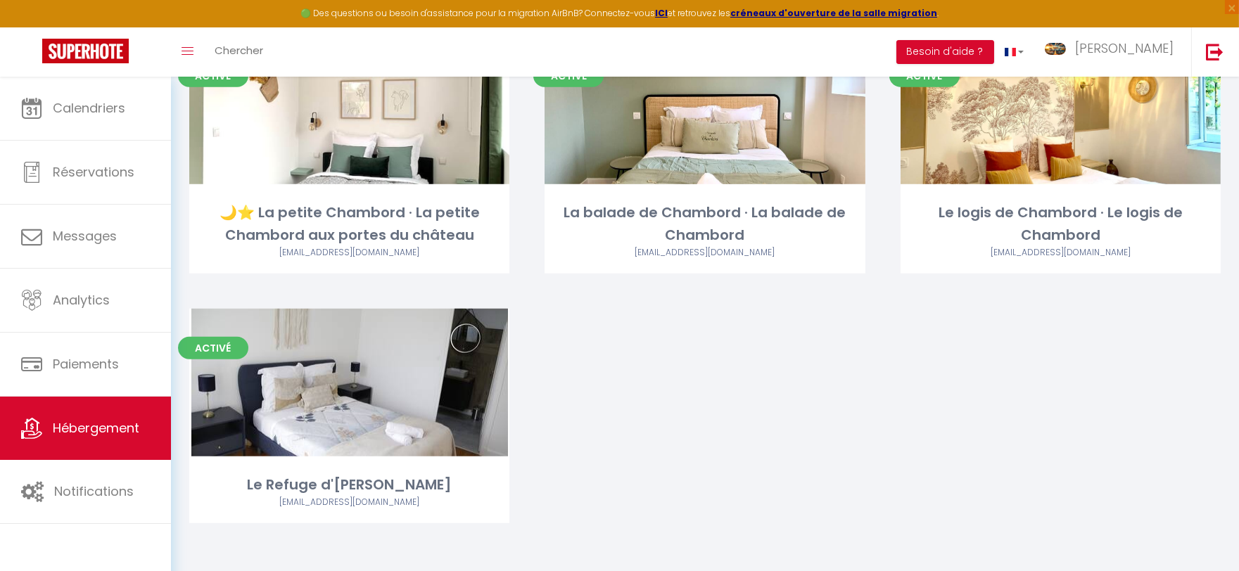
scroll to position [2441, 0]
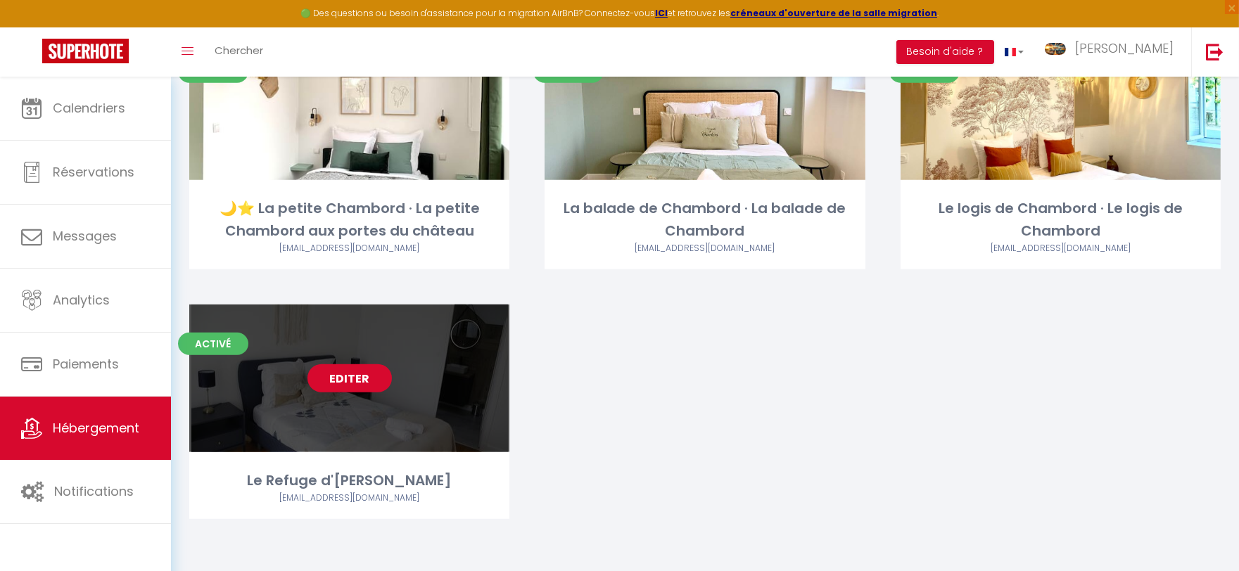
click at [336, 383] on link "Editer" at bounding box center [349, 378] width 84 height 28
click at [367, 378] on link "Editer" at bounding box center [349, 378] width 84 height 28
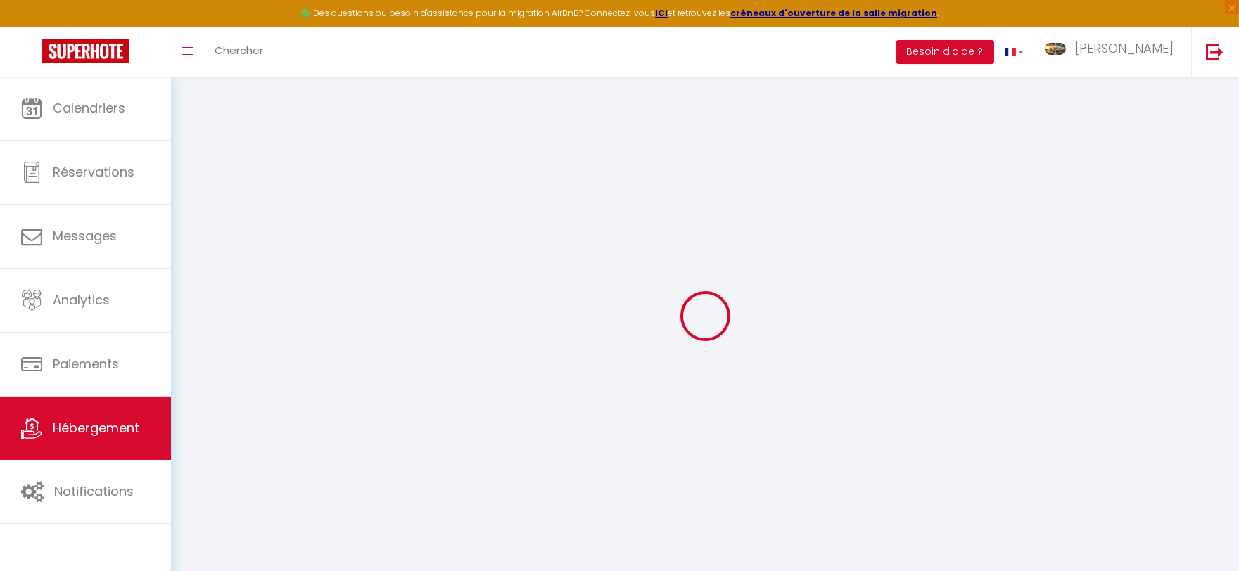
select select
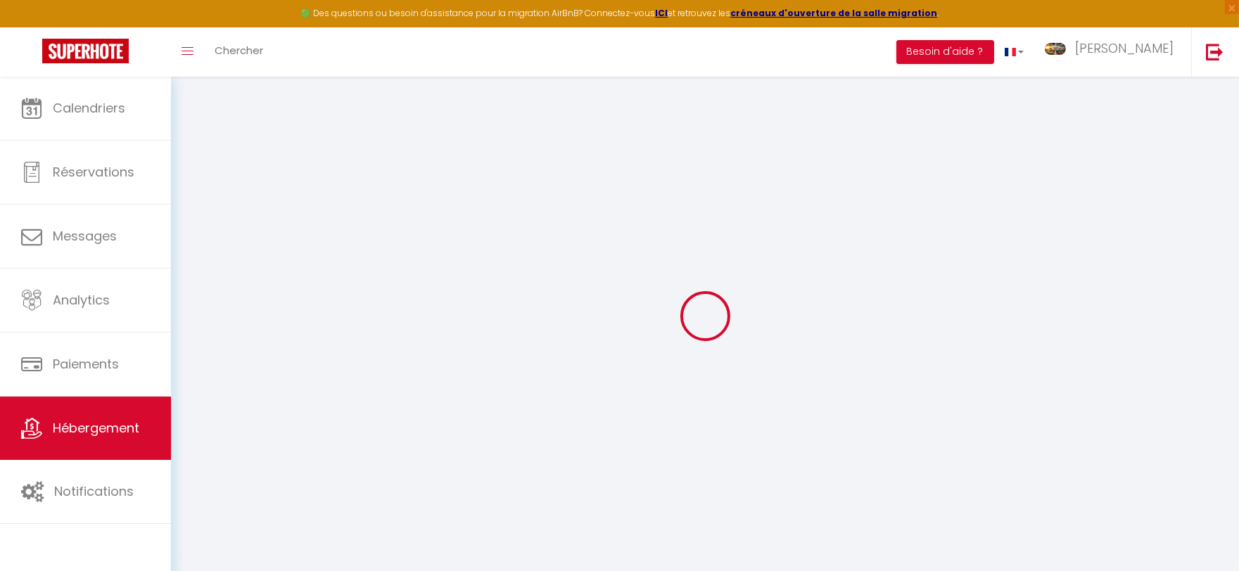
select select
checkbox input "false"
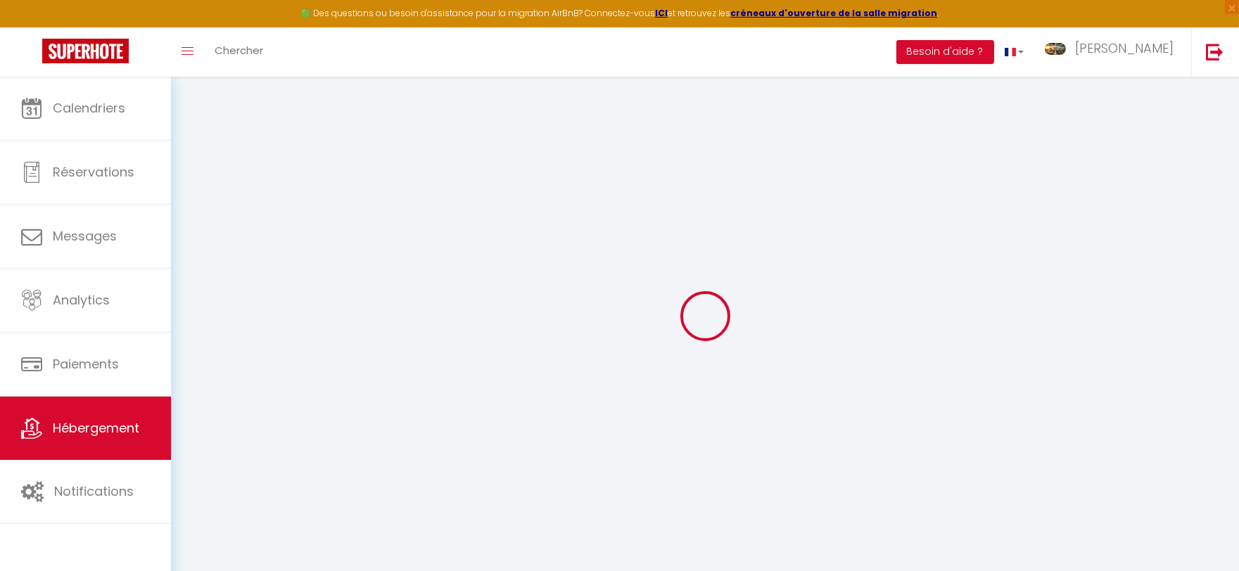
select select
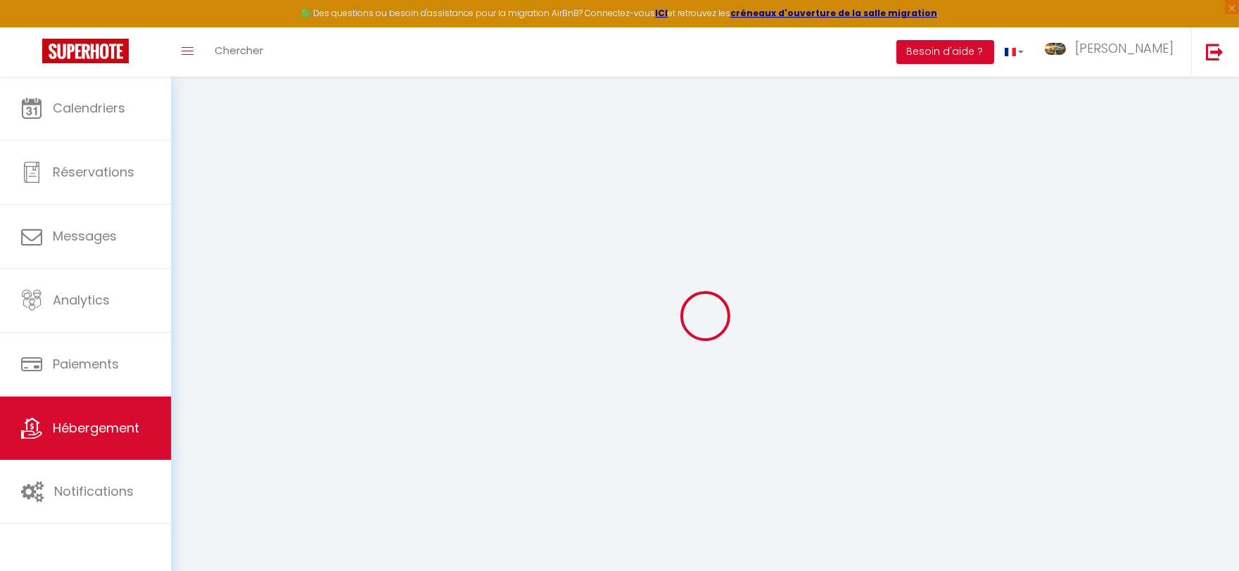
select select
checkbox input "false"
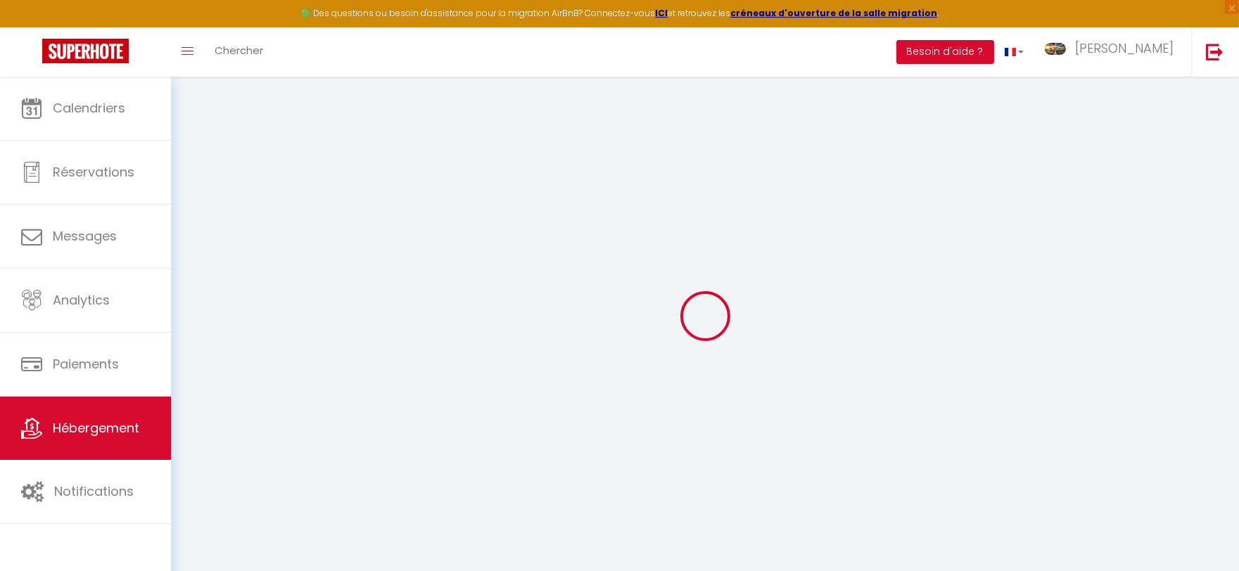
select select "16:00"
select select "23:45"
select select "10:00"
select select "30"
select select "120"
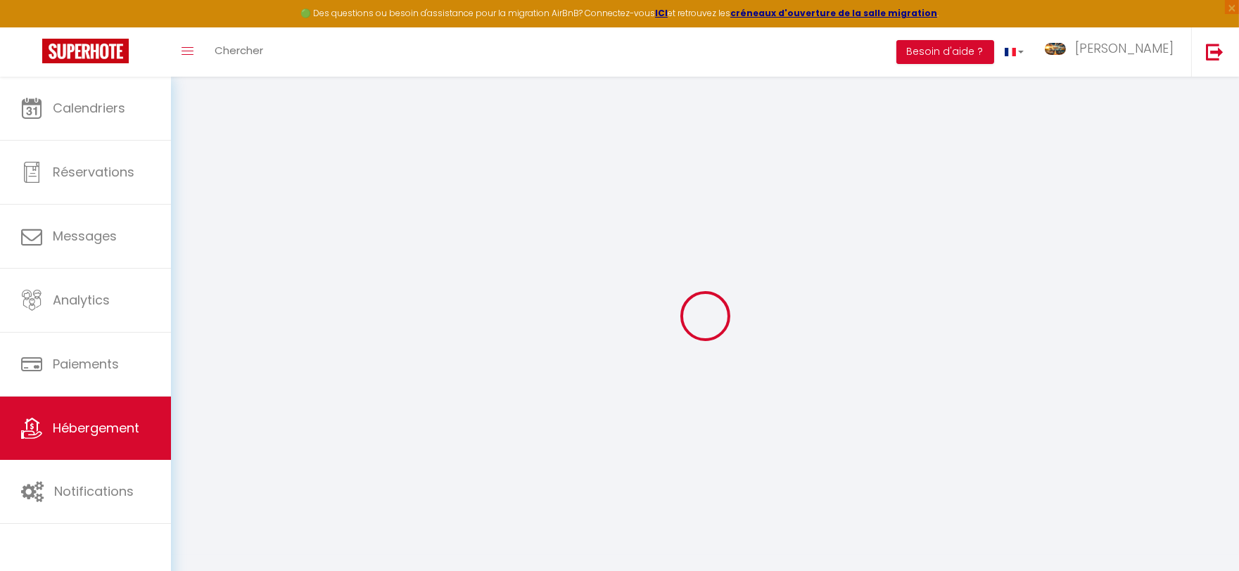
select select
checkbox input "false"
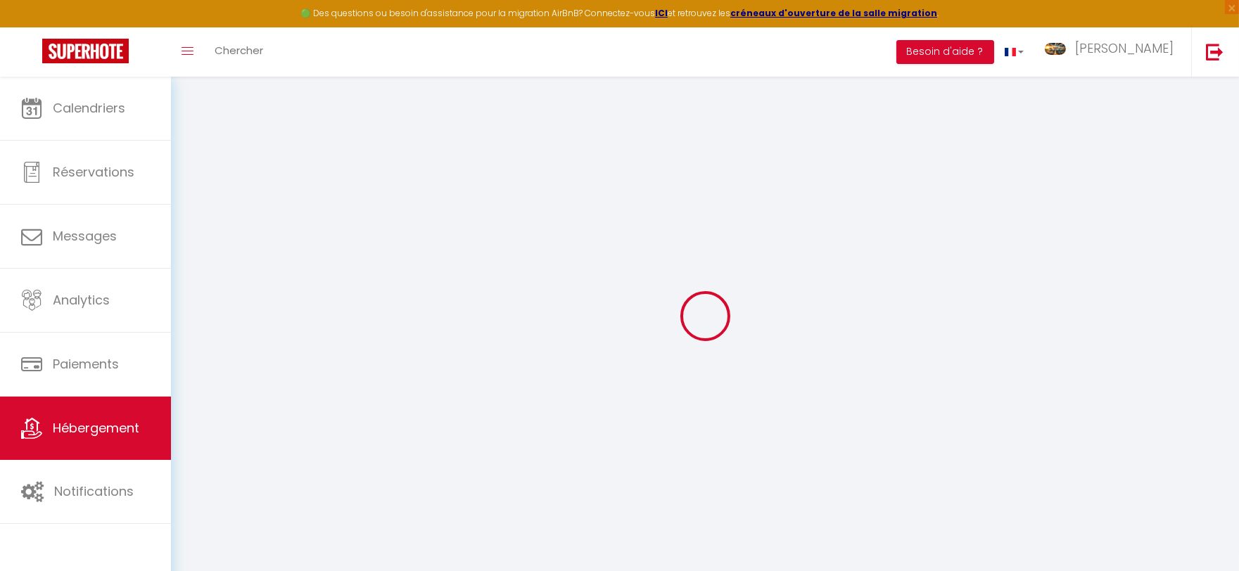
select select
checkbox input "false"
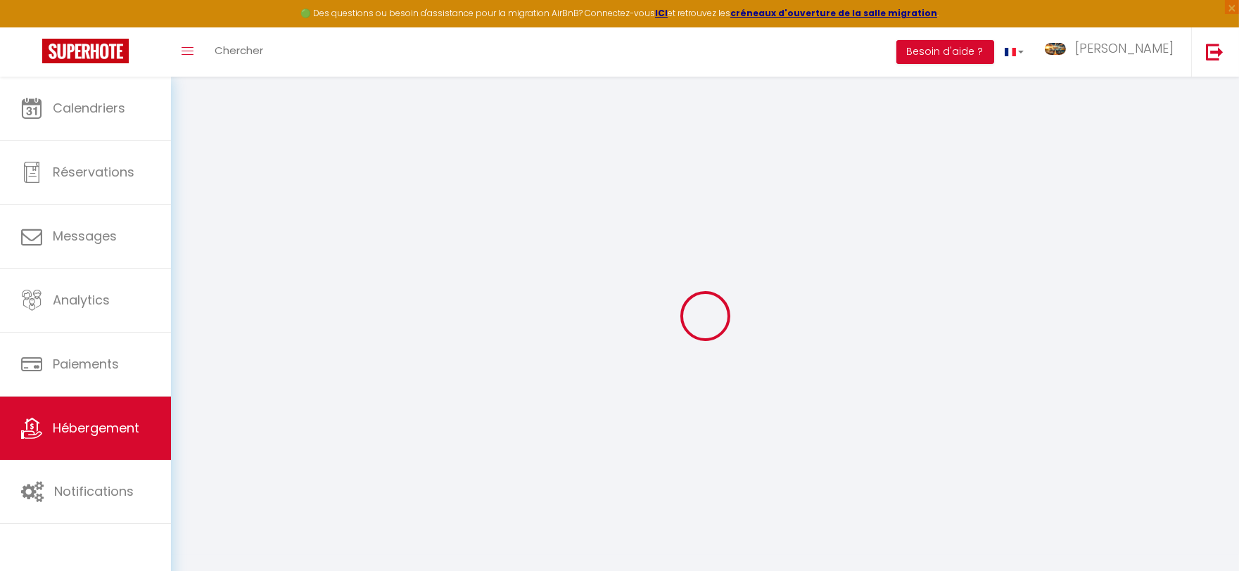
select select
checkbox input "false"
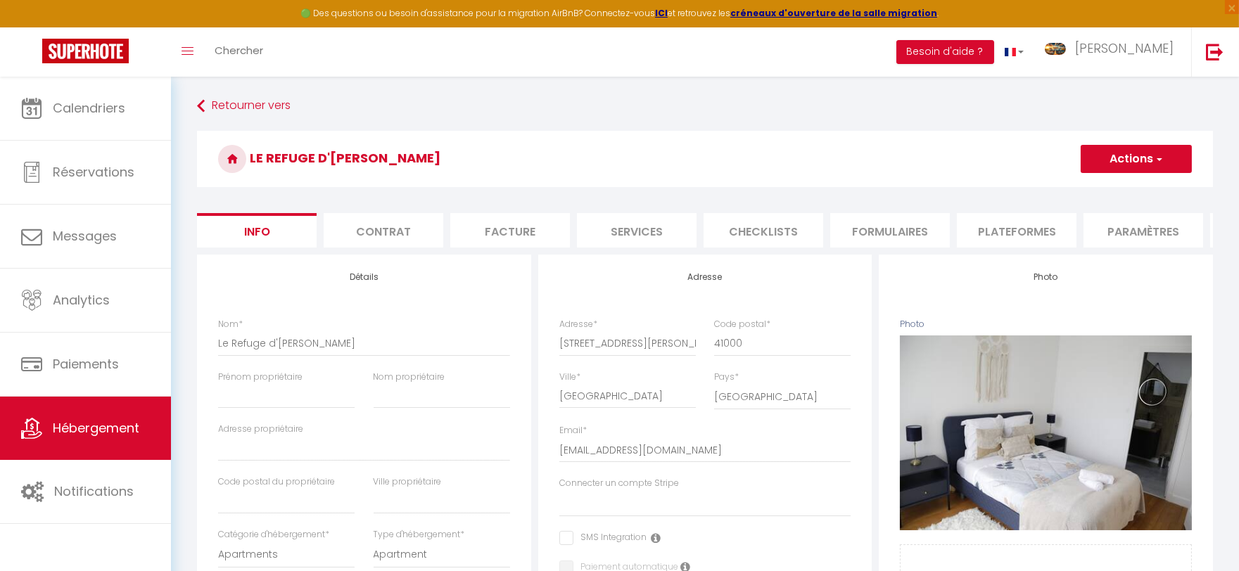
click at [1145, 157] on button "Actions" at bounding box center [1135, 159] width 111 height 28
click at [1090, 224] on link "Supprimer" at bounding box center [1115, 226] width 151 height 18
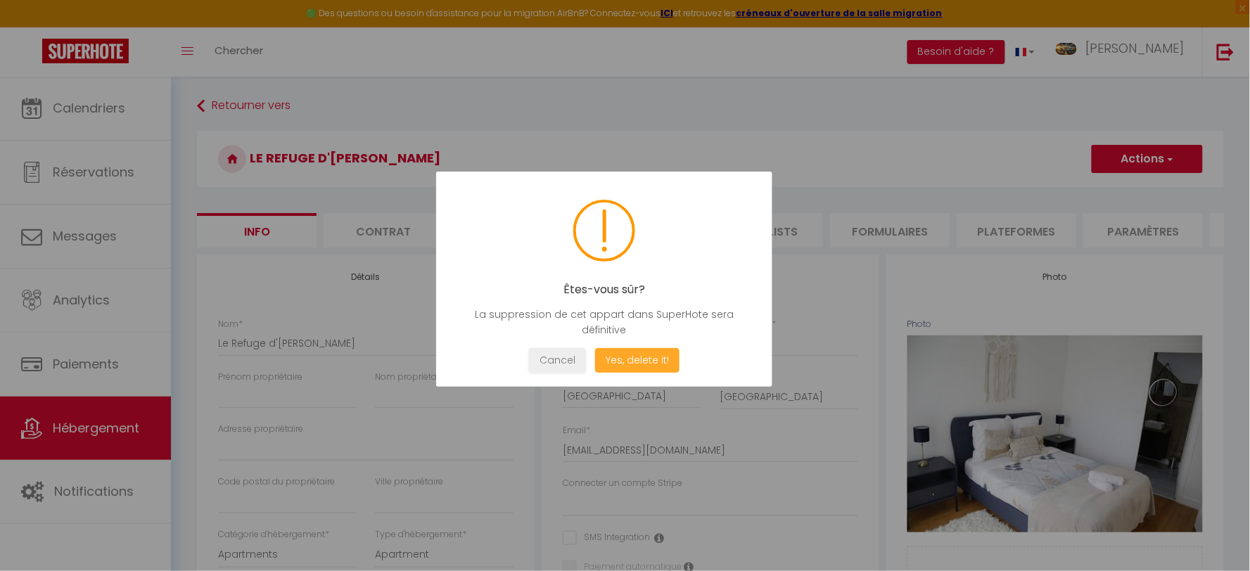
click at [630, 369] on button "Yes, delete it!" at bounding box center [637, 360] width 84 height 25
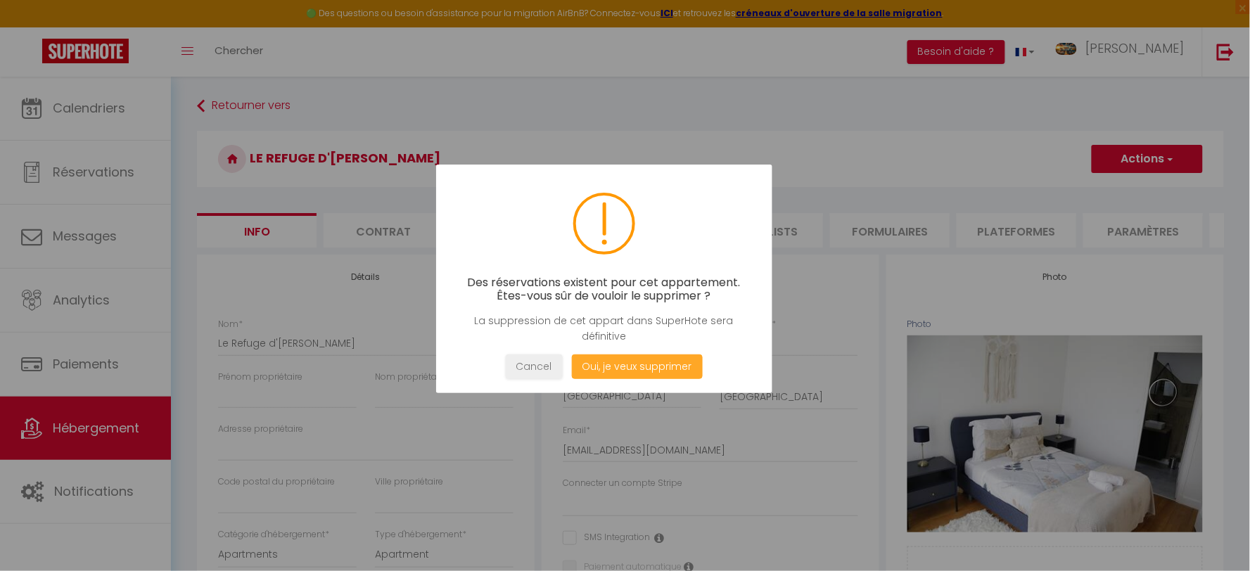
click at [630, 369] on button "Oui, je veux supprimer" at bounding box center [637, 366] width 131 height 25
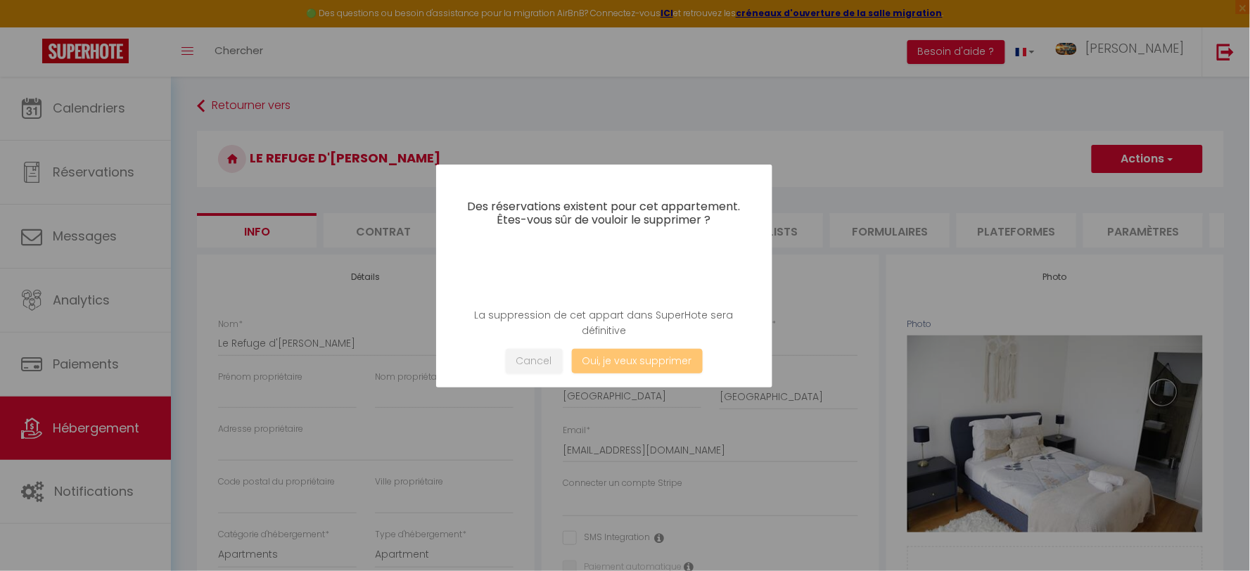
select select
checkbox input "false"
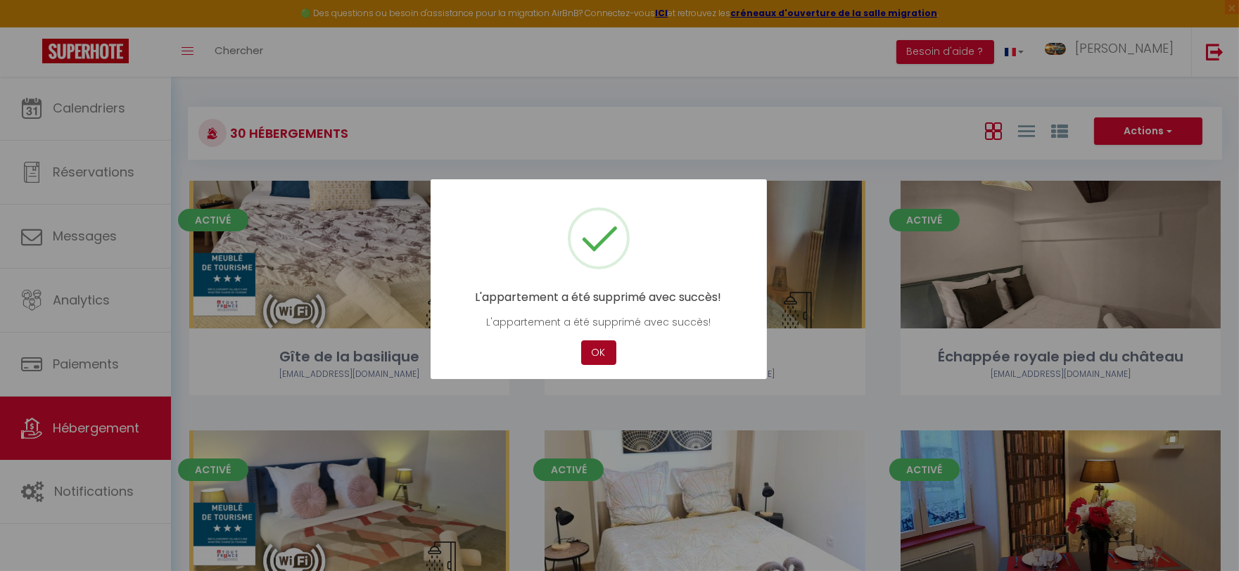
click at [598, 354] on button "OK" at bounding box center [598, 352] width 35 height 25
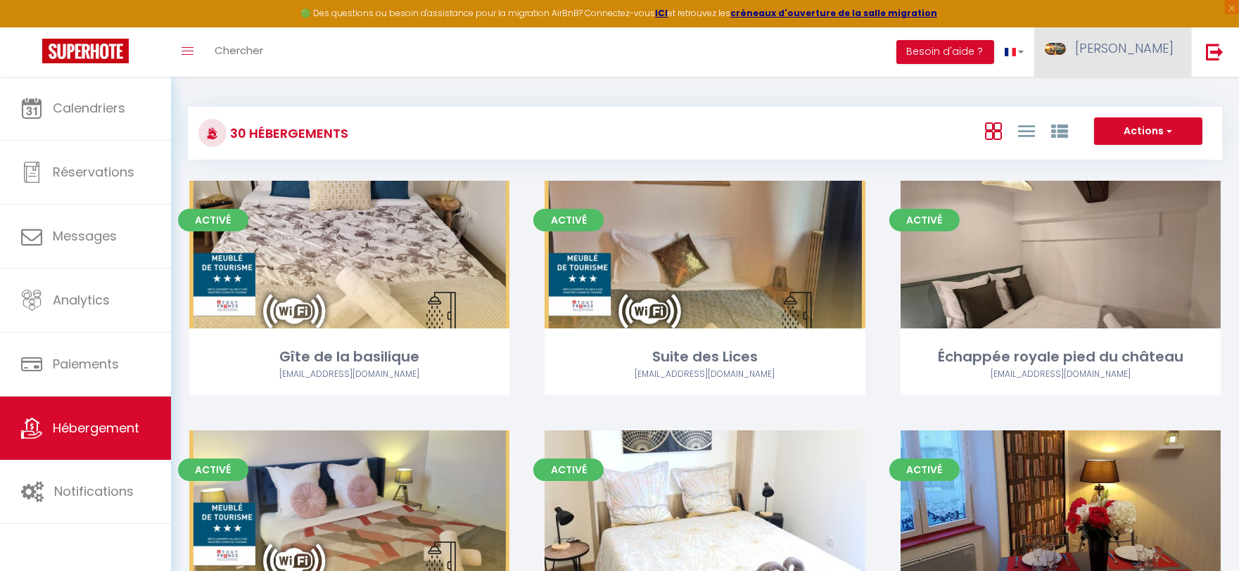
click at [1124, 70] on link "[PERSON_NAME]" at bounding box center [1112, 51] width 157 height 49
click at [1134, 122] on link "Équipe" at bounding box center [1134, 123] width 104 height 24
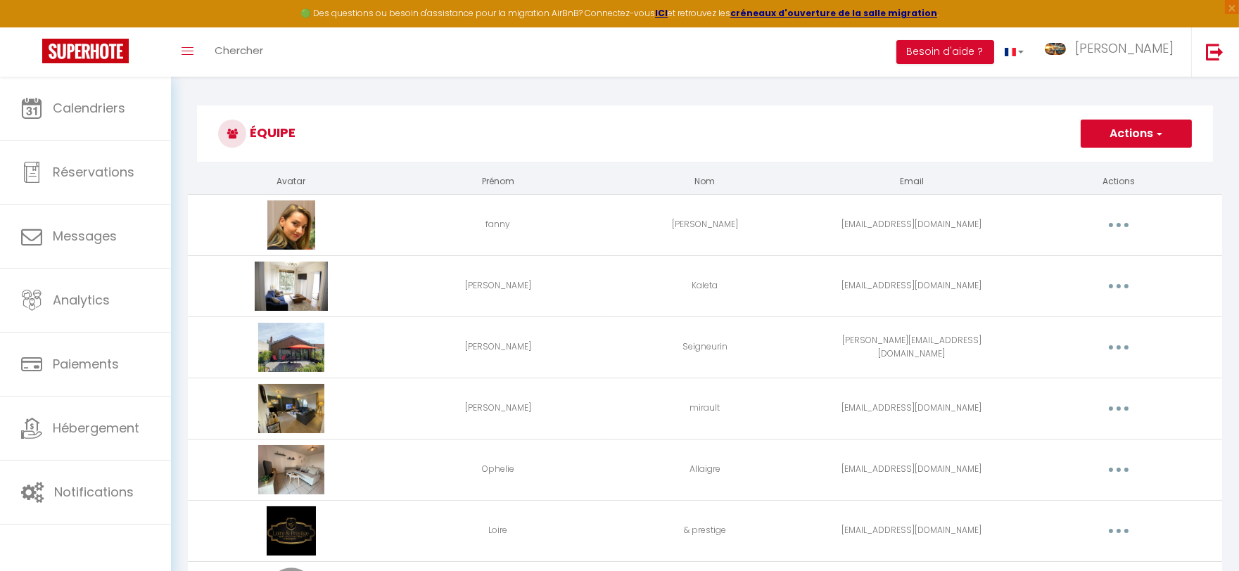
click at [1116, 286] on icon "button" at bounding box center [1118, 286] width 4 height 4
click at [1081, 340] on link "Supprimer" at bounding box center [1082, 344] width 104 height 24
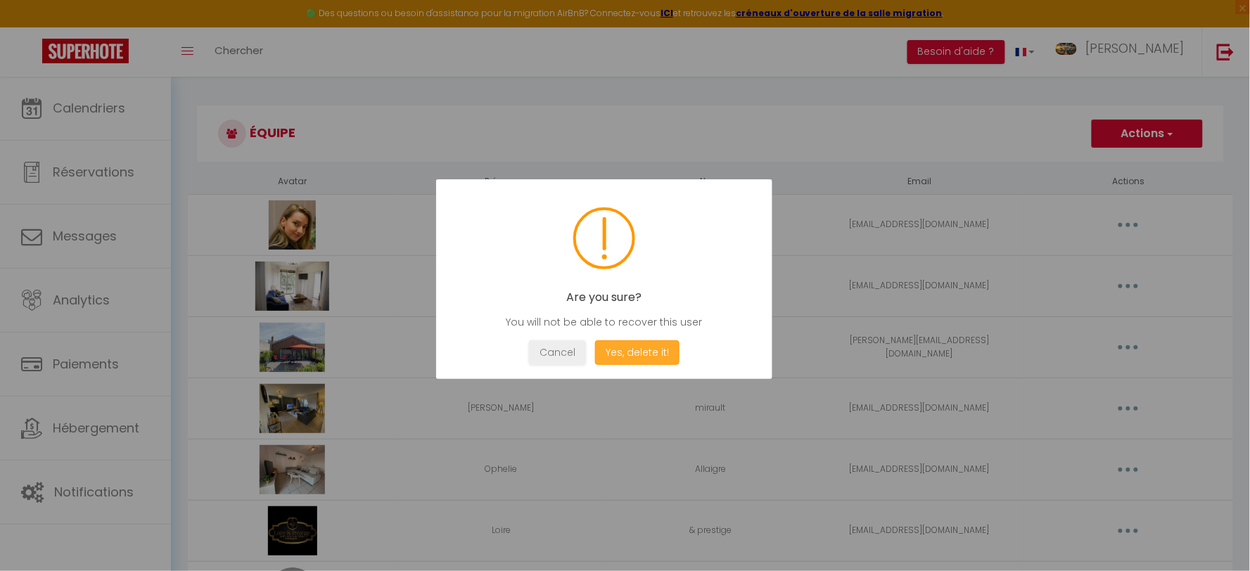
click at [642, 354] on button "Yes, delete it!" at bounding box center [637, 352] width 84 height 25
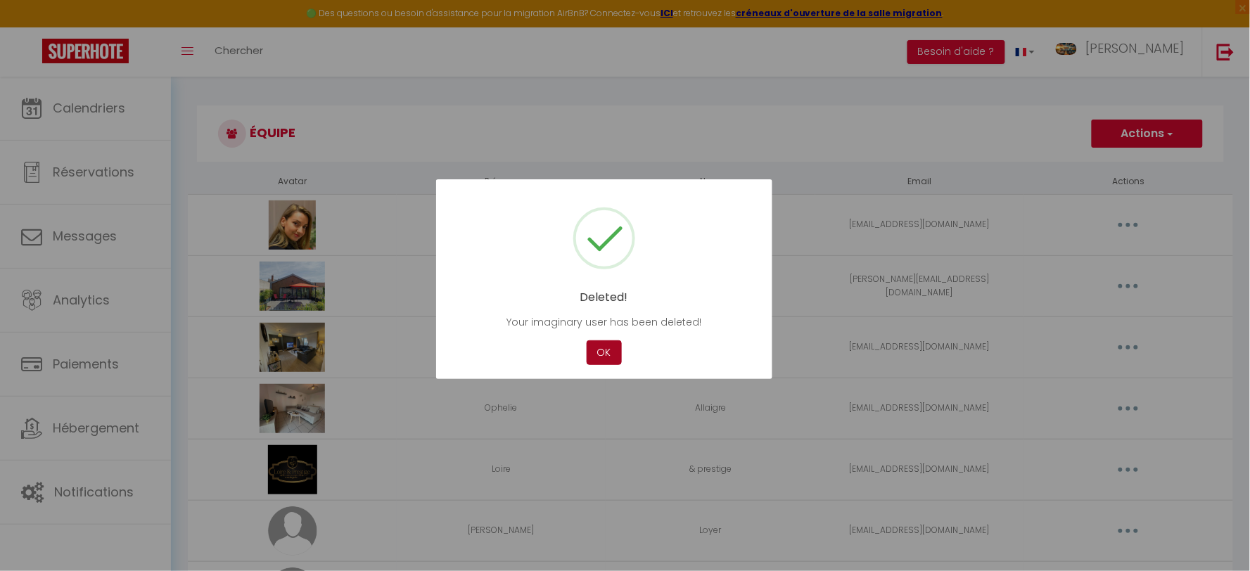
click at [612, 350] on button "OK" at bounding box center [604, 352] width 35 height 25
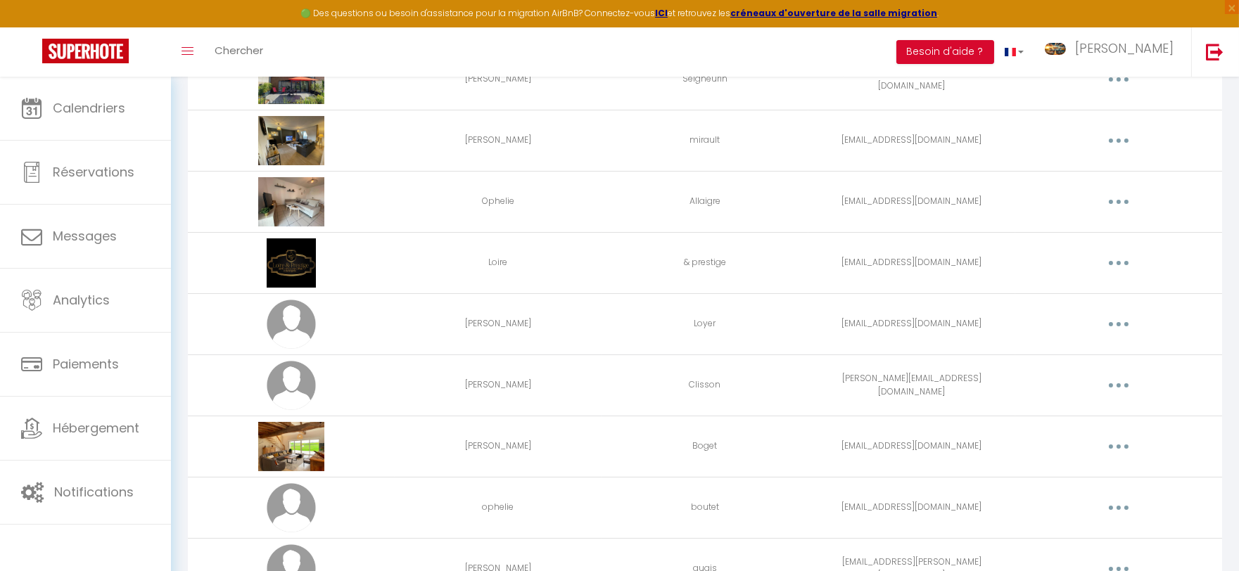
scroll to position [234, 0]
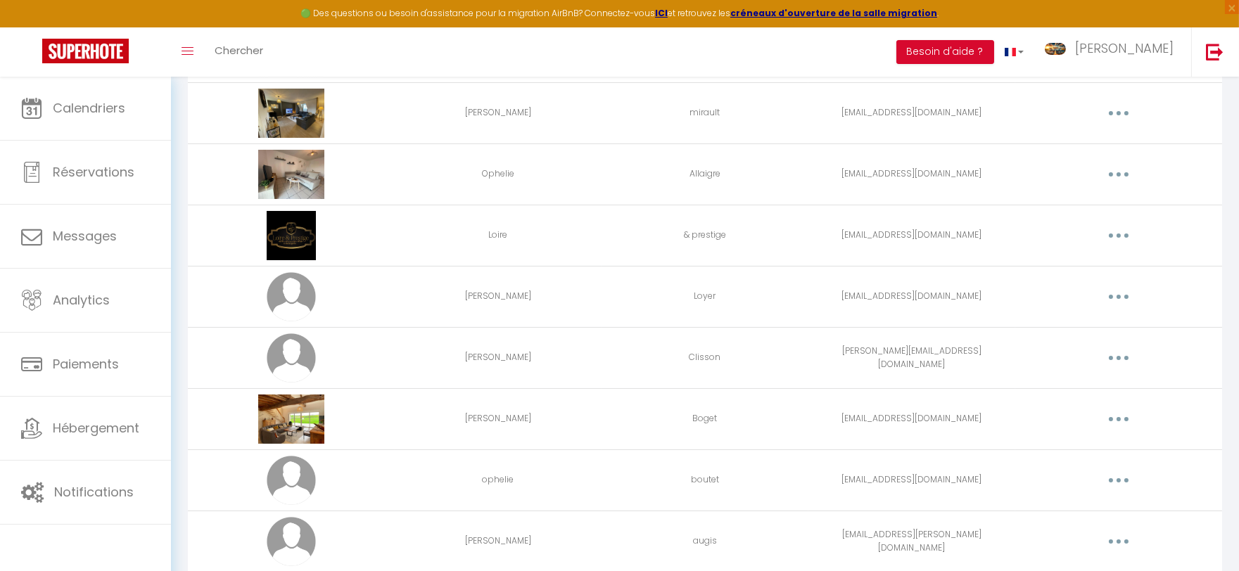
click at [1118, 174] on icon "button" at bounding box center [1118, 174] width 4 height 4
click at [1087, 233] on link "Supprimer" at bounding box center [1082, 232] width 104 height 24
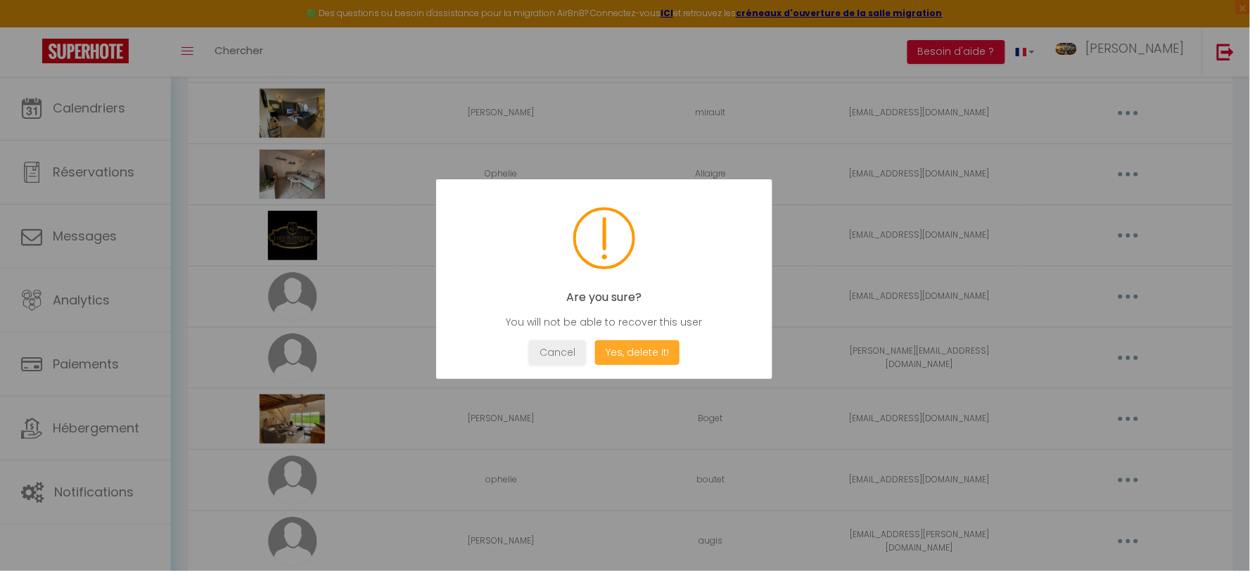
click at [628, 350] on button "Yes, delete it!" at bounding box center [637, 352] width 84 height 25
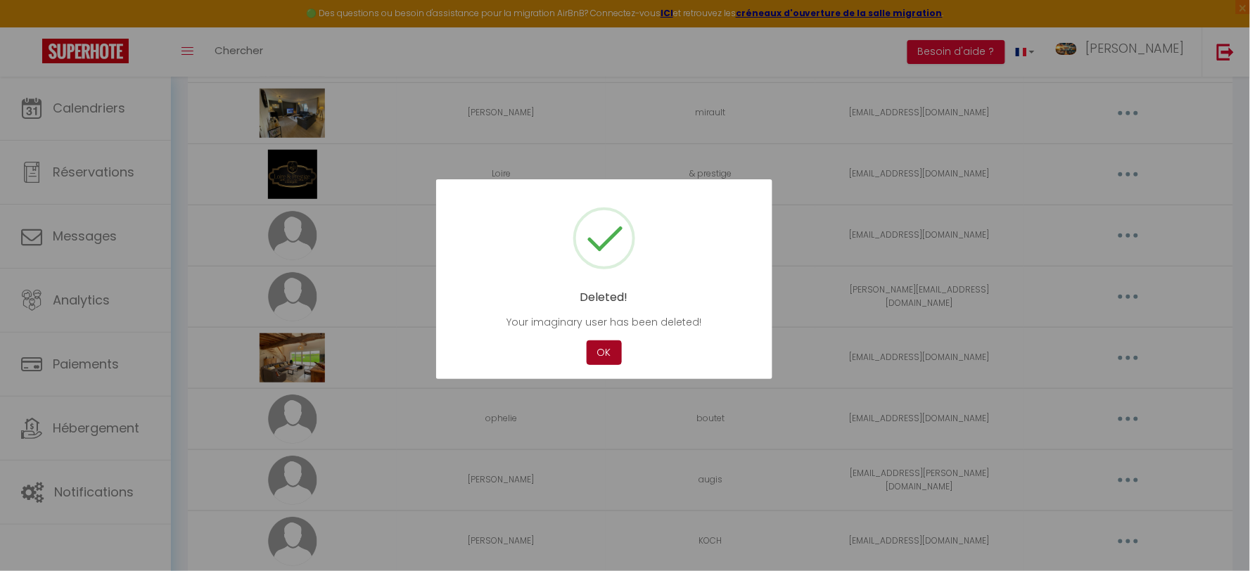
click at [607, 360] on button "OK" at bounding box center [604, 352] width 35 height 25
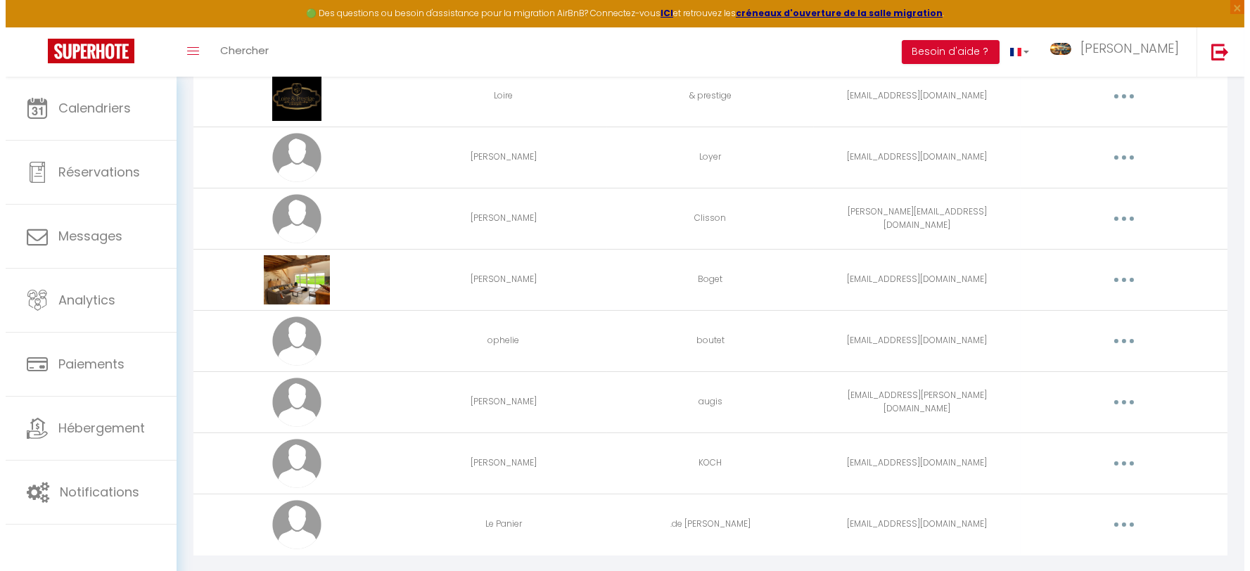
scroll to position [343, 0]
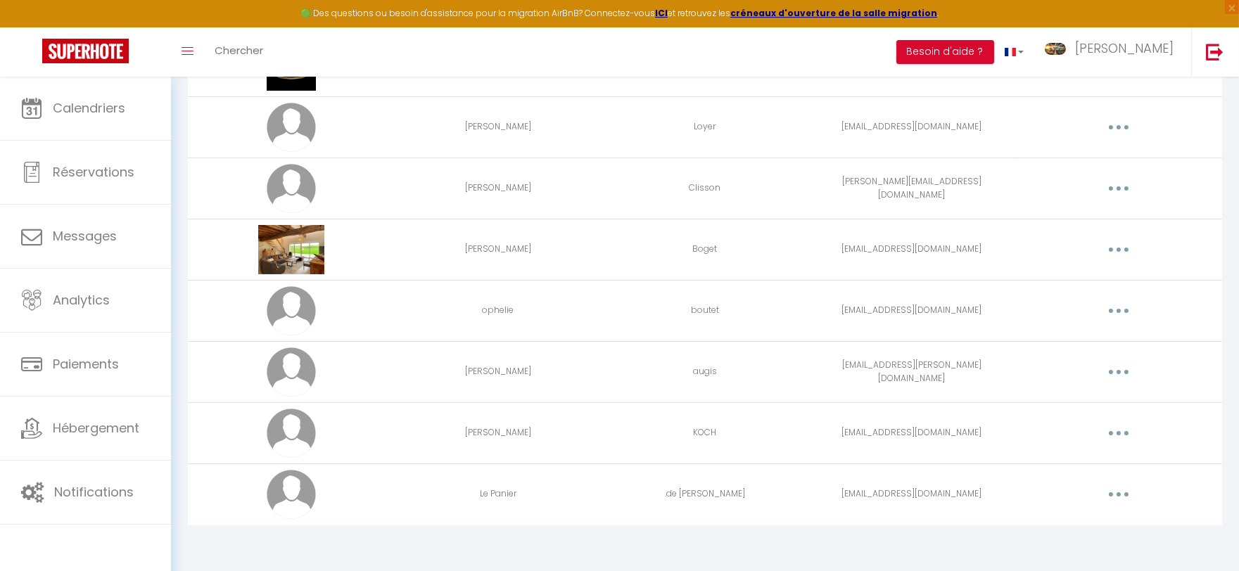
click at [1120, 368] on button "button" at bounding box center [1118, 372] width 39 height 23
click at [1081, 426] on link "Supprimer" at bounding box center [1082, 430] width 104 height 24
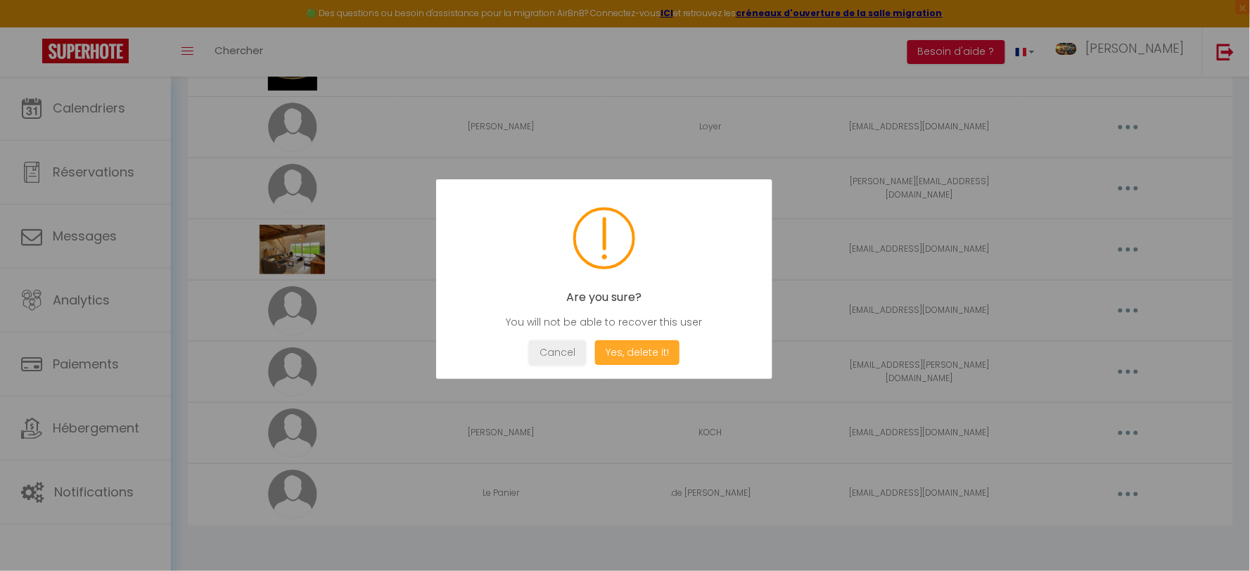
click at [639, 352] on button "Yes, delete it!" at bounding box center [637, 352] width 84 height 25
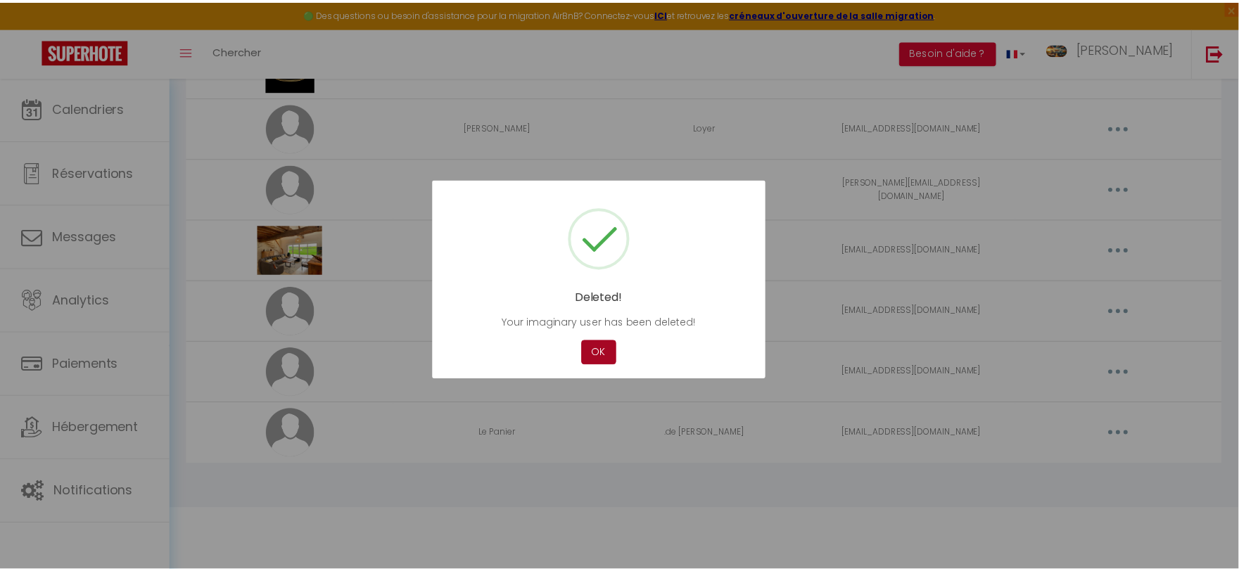
scroll to position [281, 0]
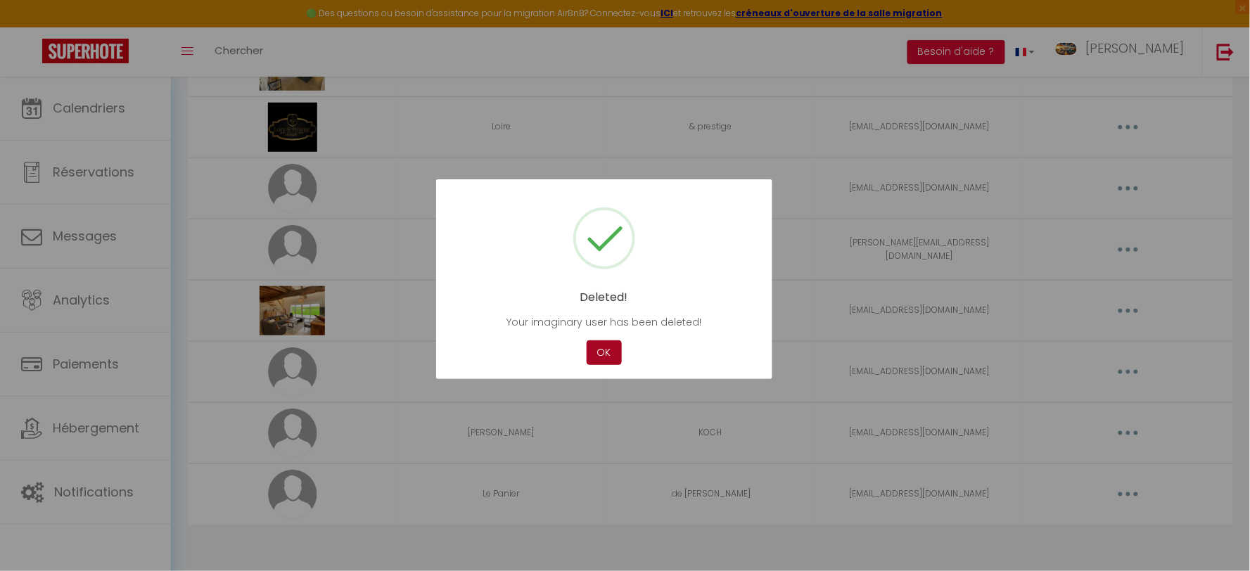
click at [610, 353] on button "OK" at bounding box center [604, 352] width 35 height 25
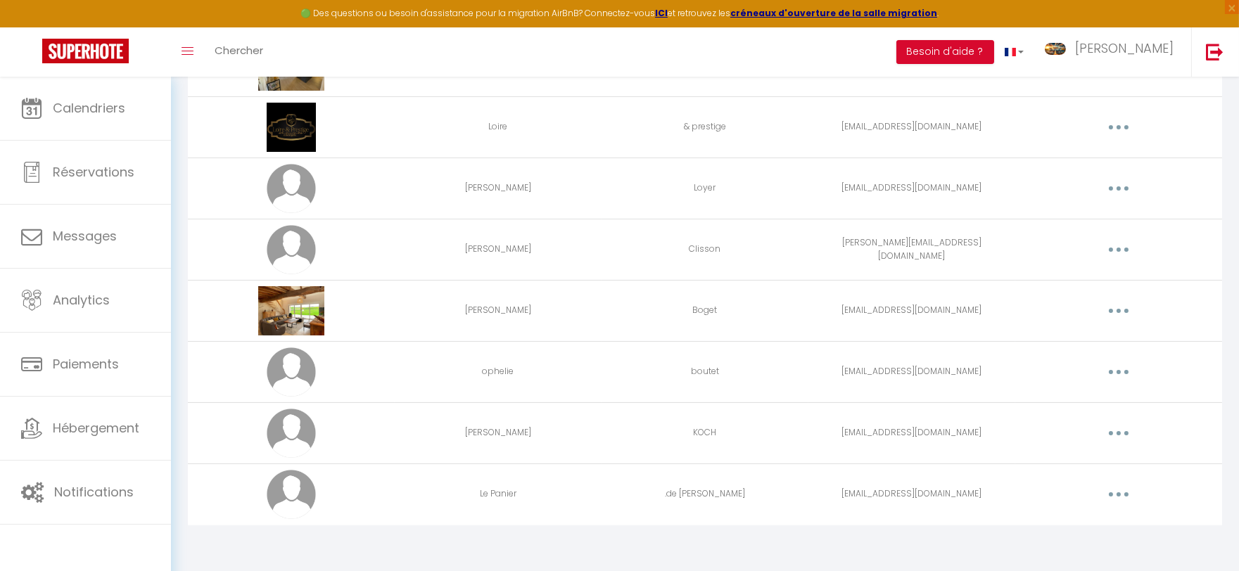
click at [1116, 500] on button "button" at bounding box center [1118, 494] width 39 height 23
click at [1070, 530] on link "Editer" at bounding box center [1082, 527] width 104 height 24
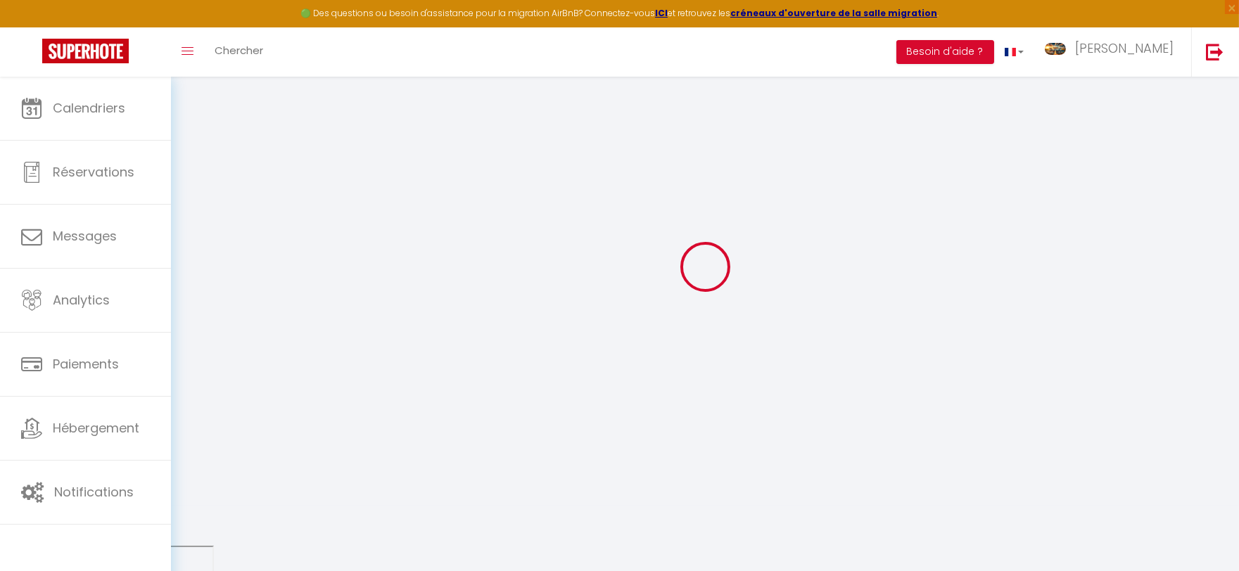
scroll to position [1980, 0]
type input "Le Panier"
type input ".de [PERSON_NAME]"
type input "[EMAIL_ADDRESS][DOMAIN_NAME]"
type textarea "[URL][DOMAIN_NAME]"
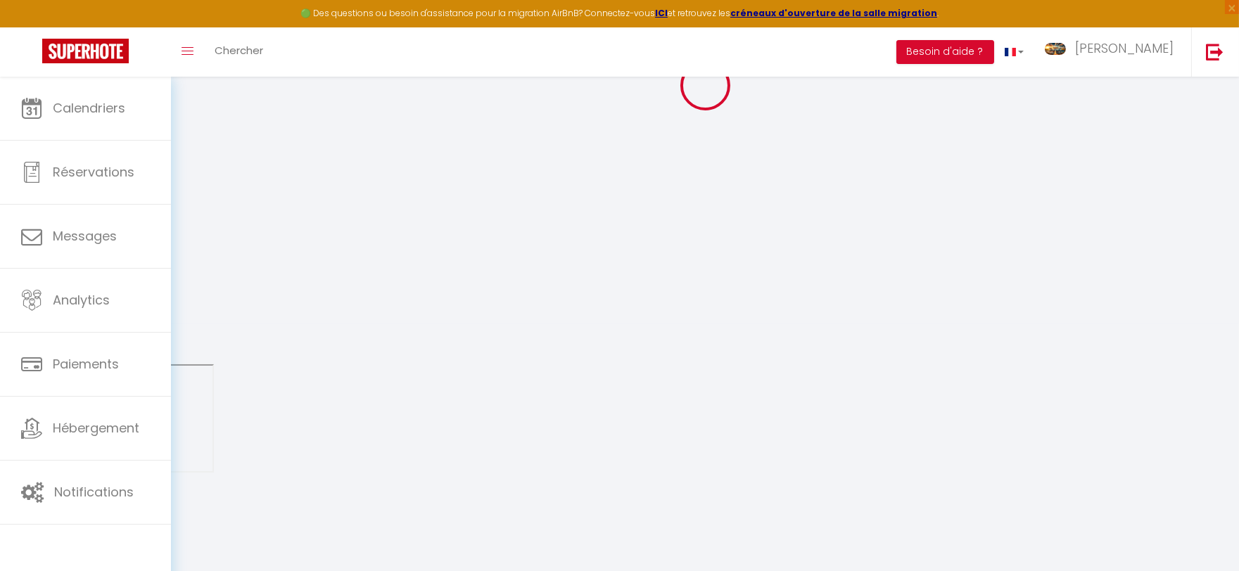
checkbox input "false"
checkbox input "true"
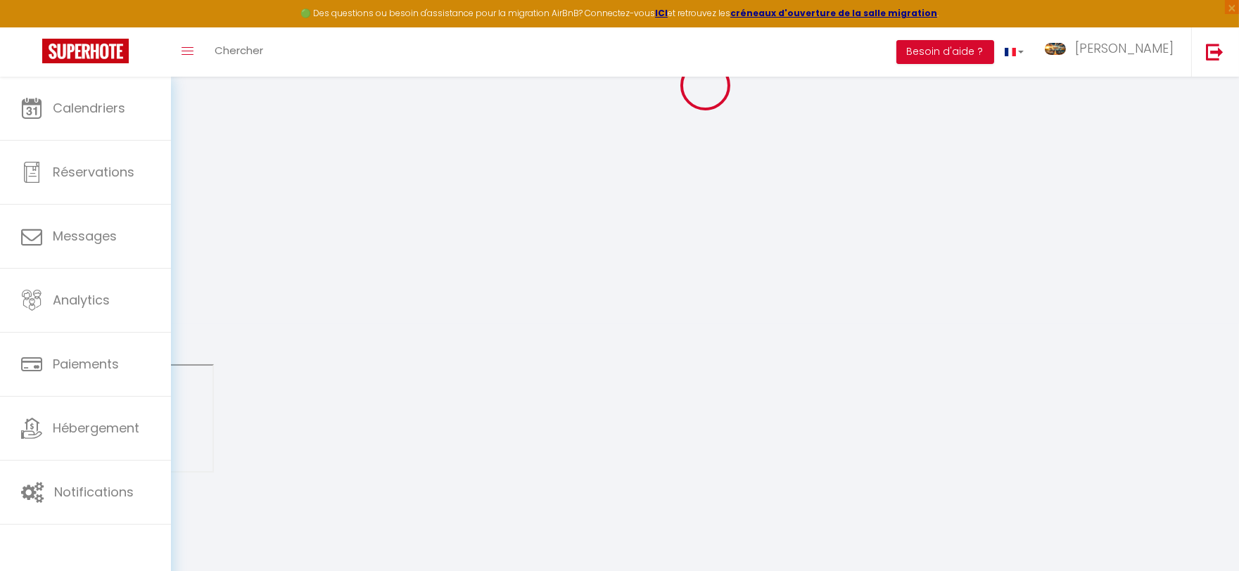
checkbox input "true"
checkbox input "false"
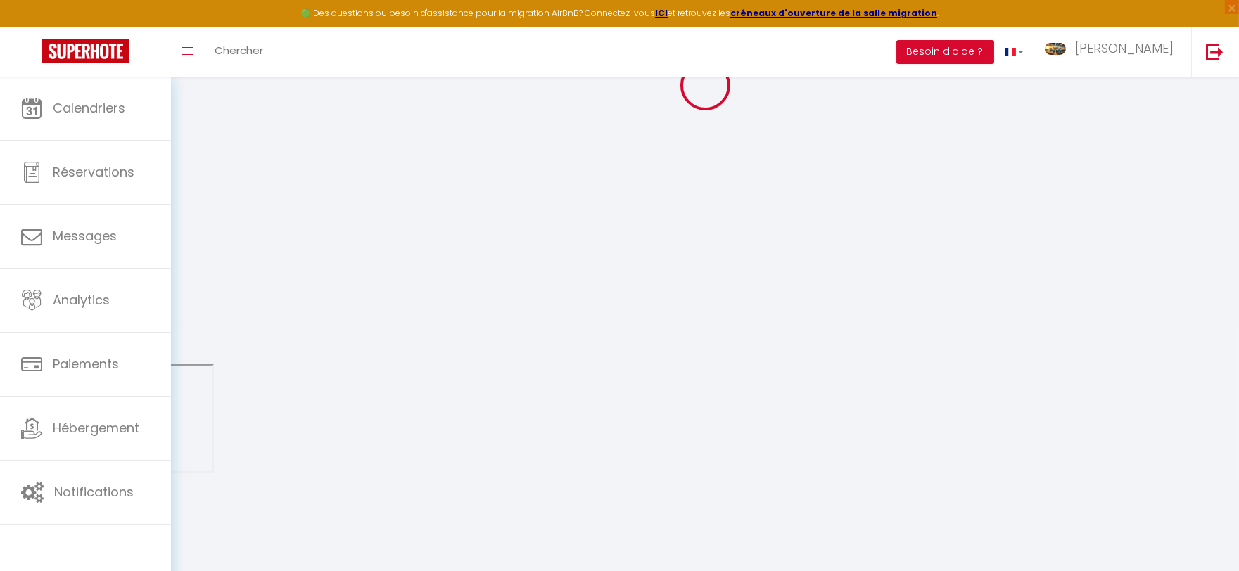
checkbox input "false"
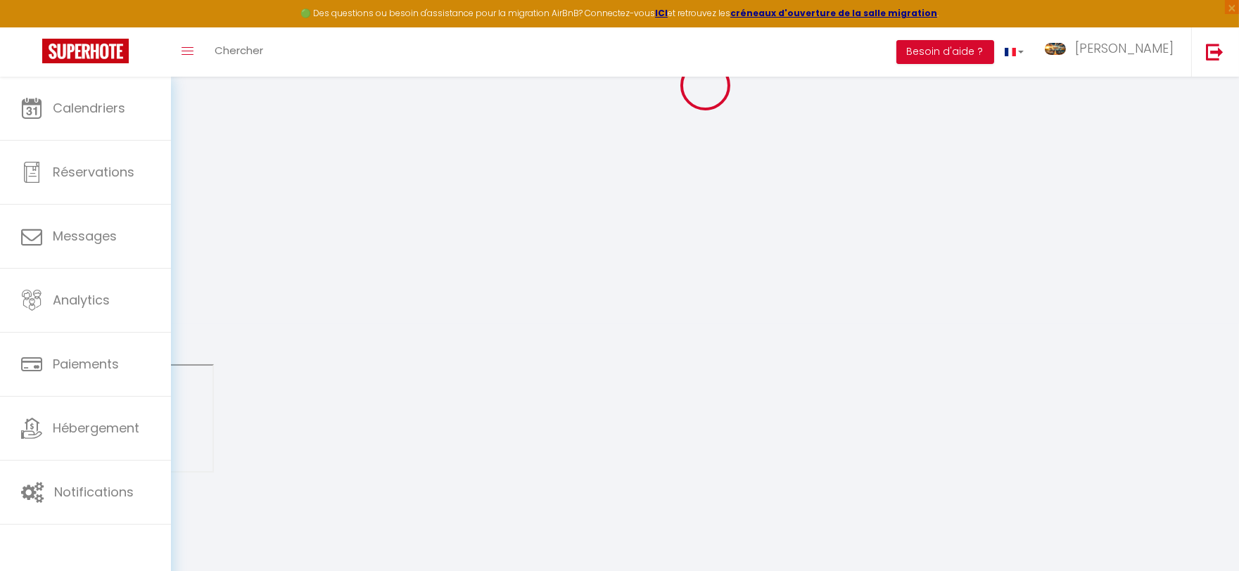
select select
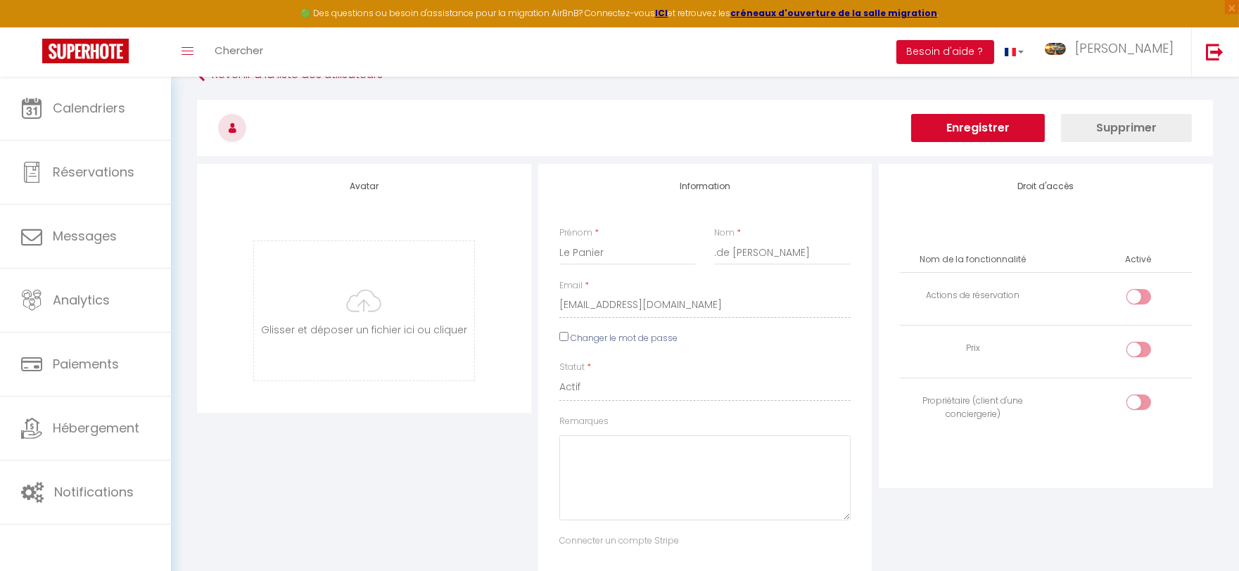
scroll to position [0, 0]
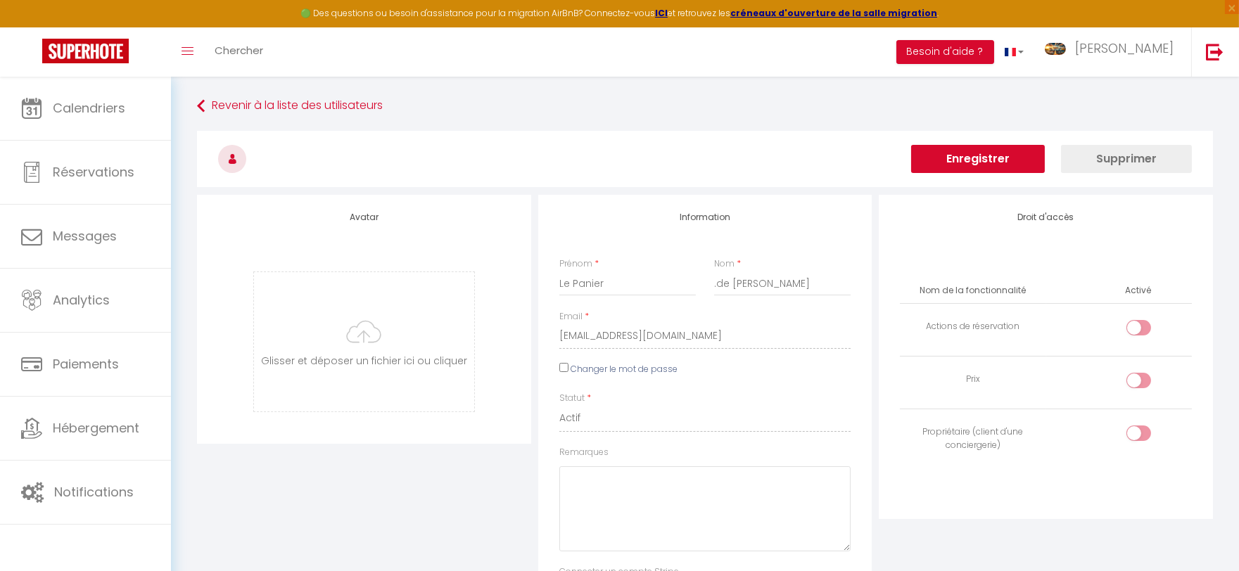
click at [979, 162] on button "Enregistrer" at bounding box center [978, 159] width 134 height 28
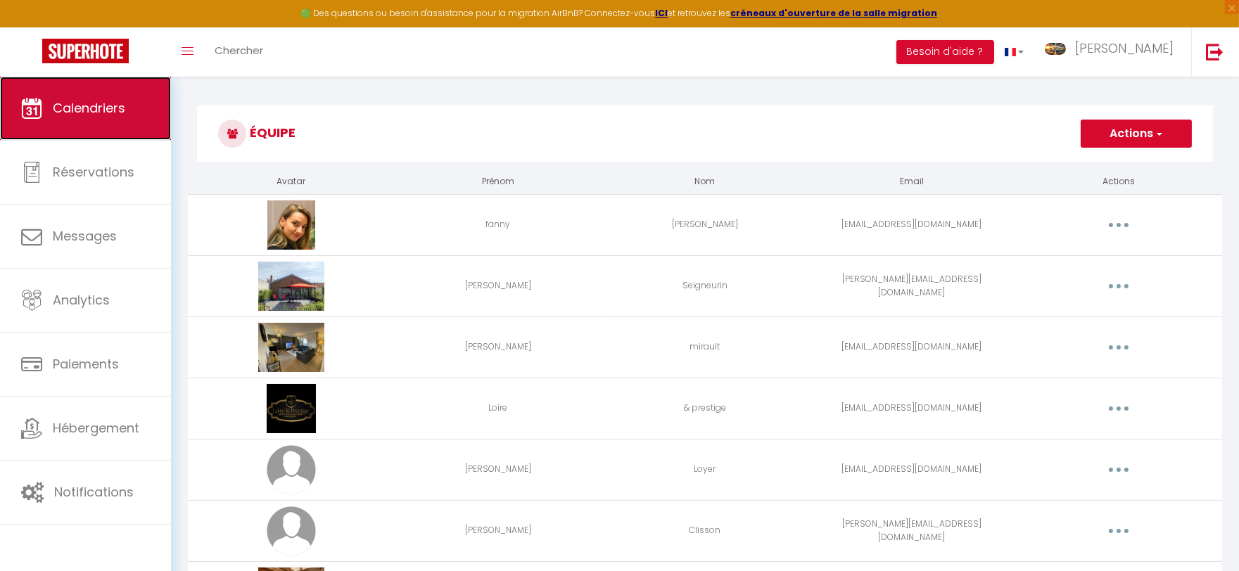
click at [110, 108] on span "Calendriers" at bounding box center [89, 108] width 72 height 18
